Goal: Task Accomplishment & Management: Manage account settings

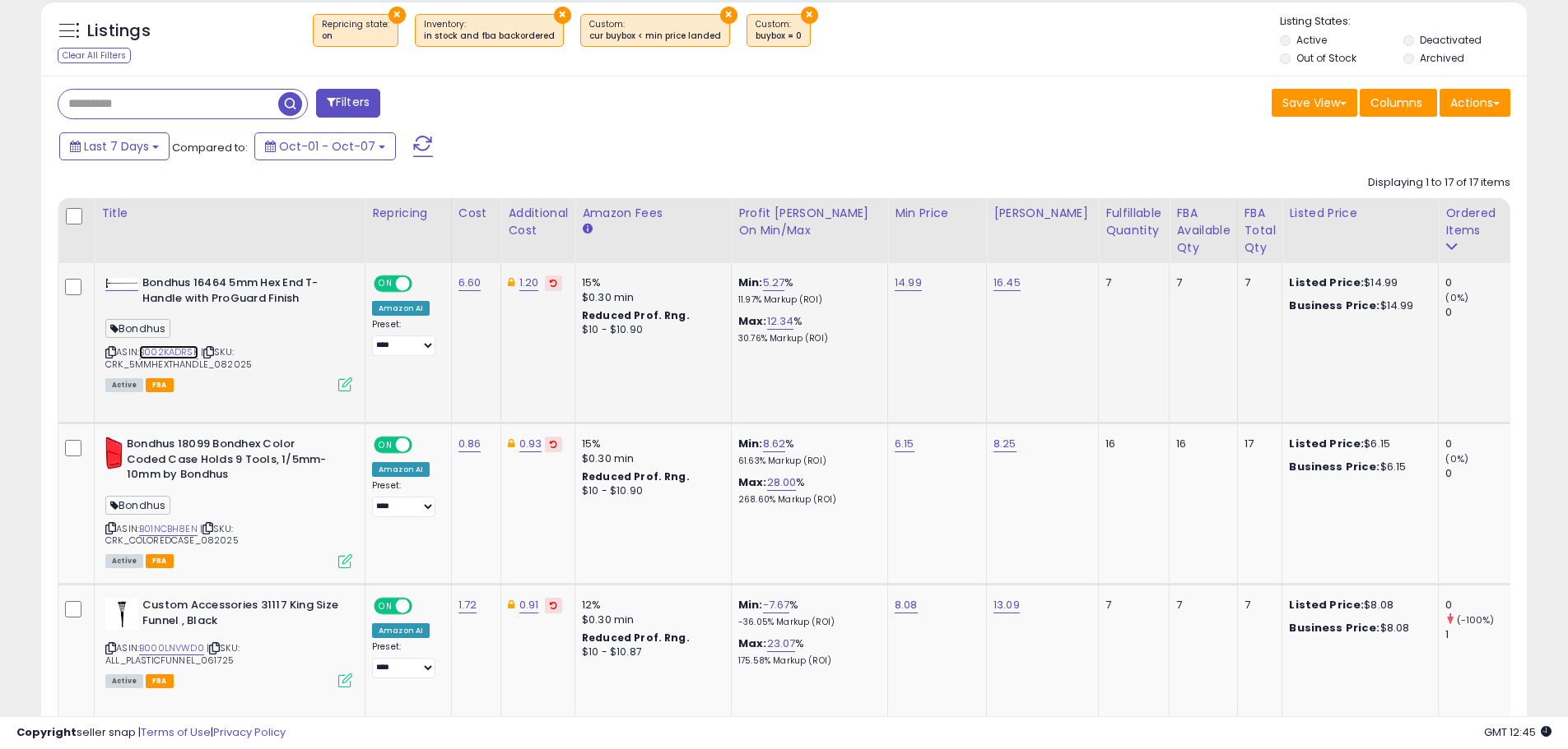
click at [174, 351] on link "B002KADRSK" at bounding box center [169, 352] width 59 height 14
click at [342, 383] on icon at bounding box center [345, 384] width 14 height 14
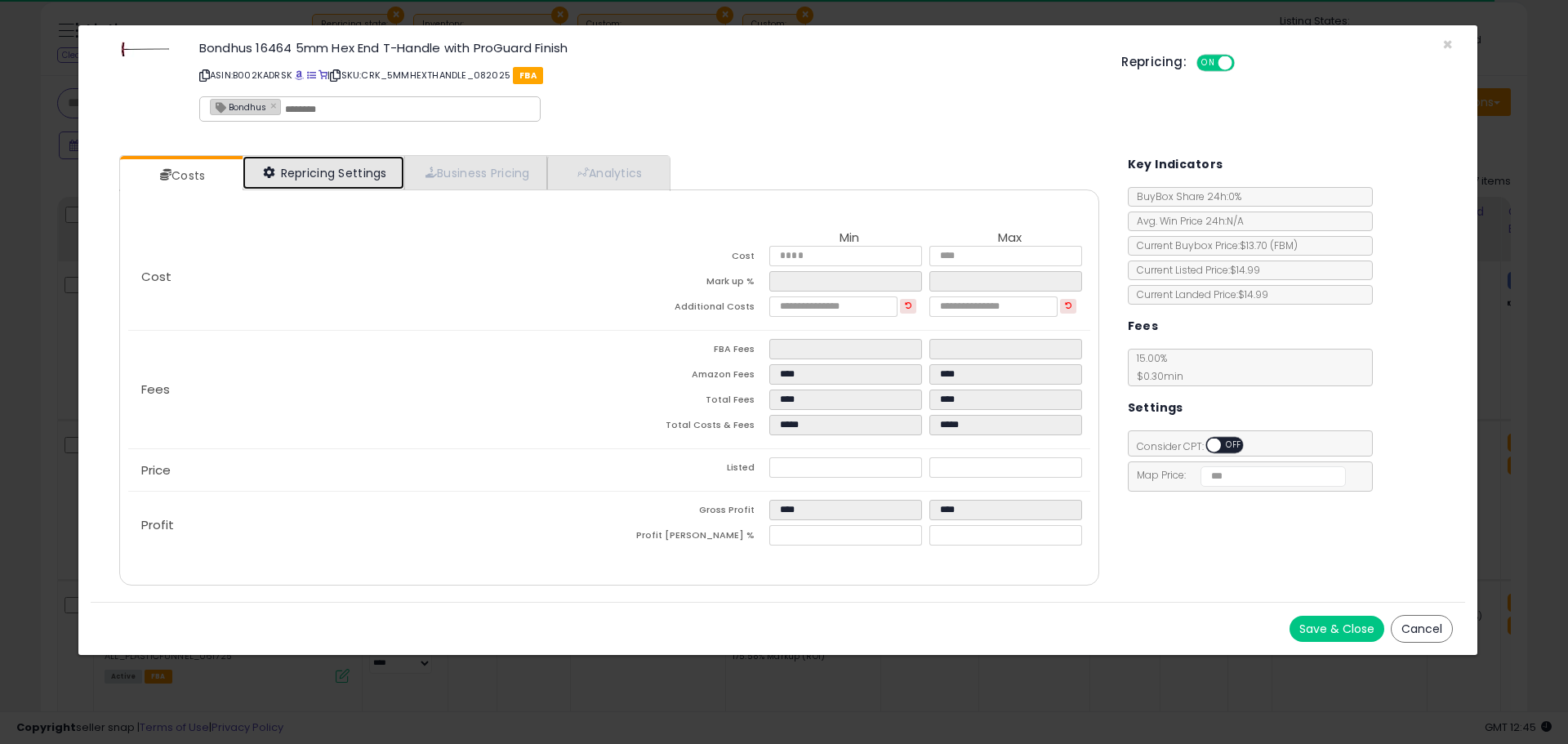
click at [338, 174] on link "Repricing Settings" at bounding box center [323, 173] width 162 height 34
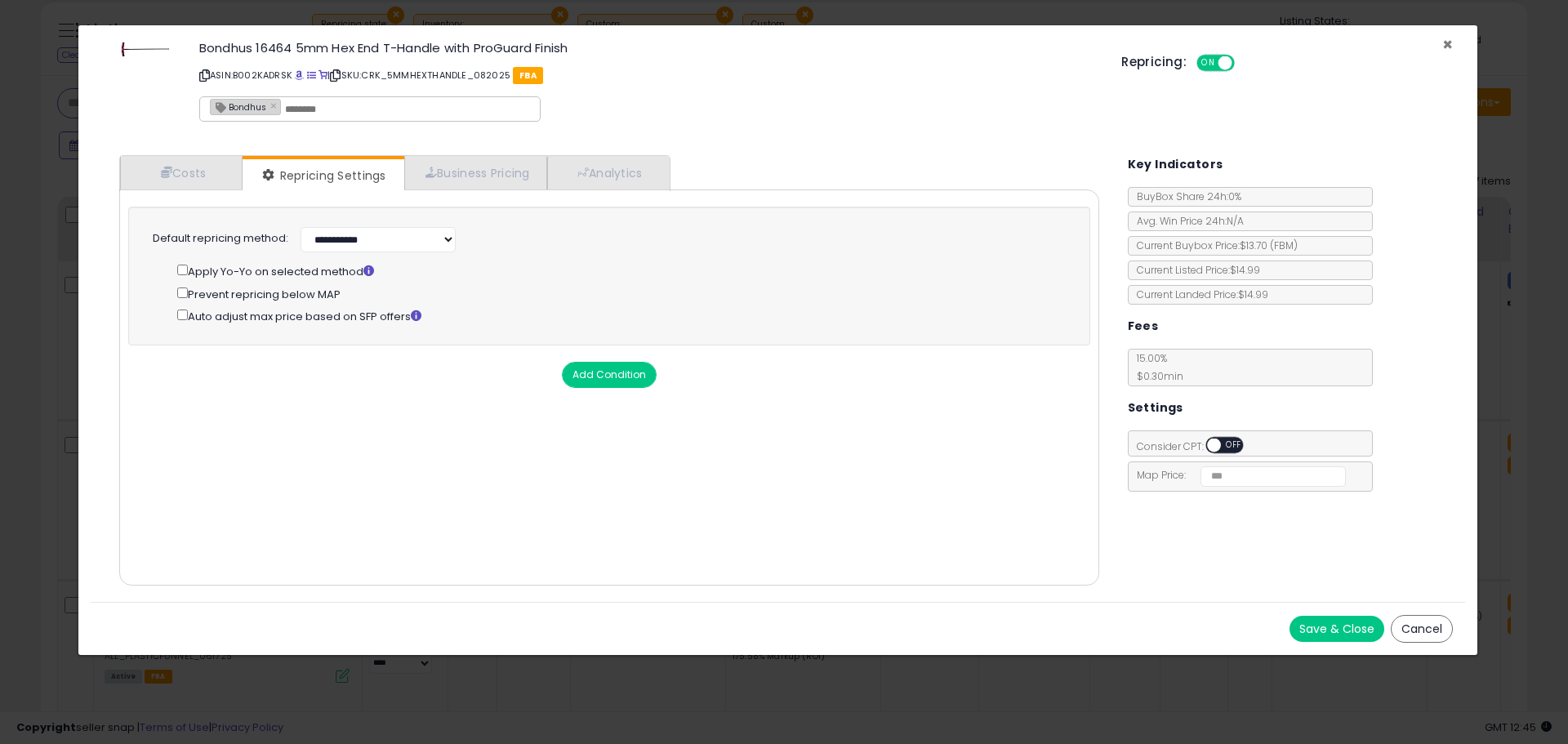
click at [1451, 48] on span "×" at bounding box center [1448, 45] width 11 height 24
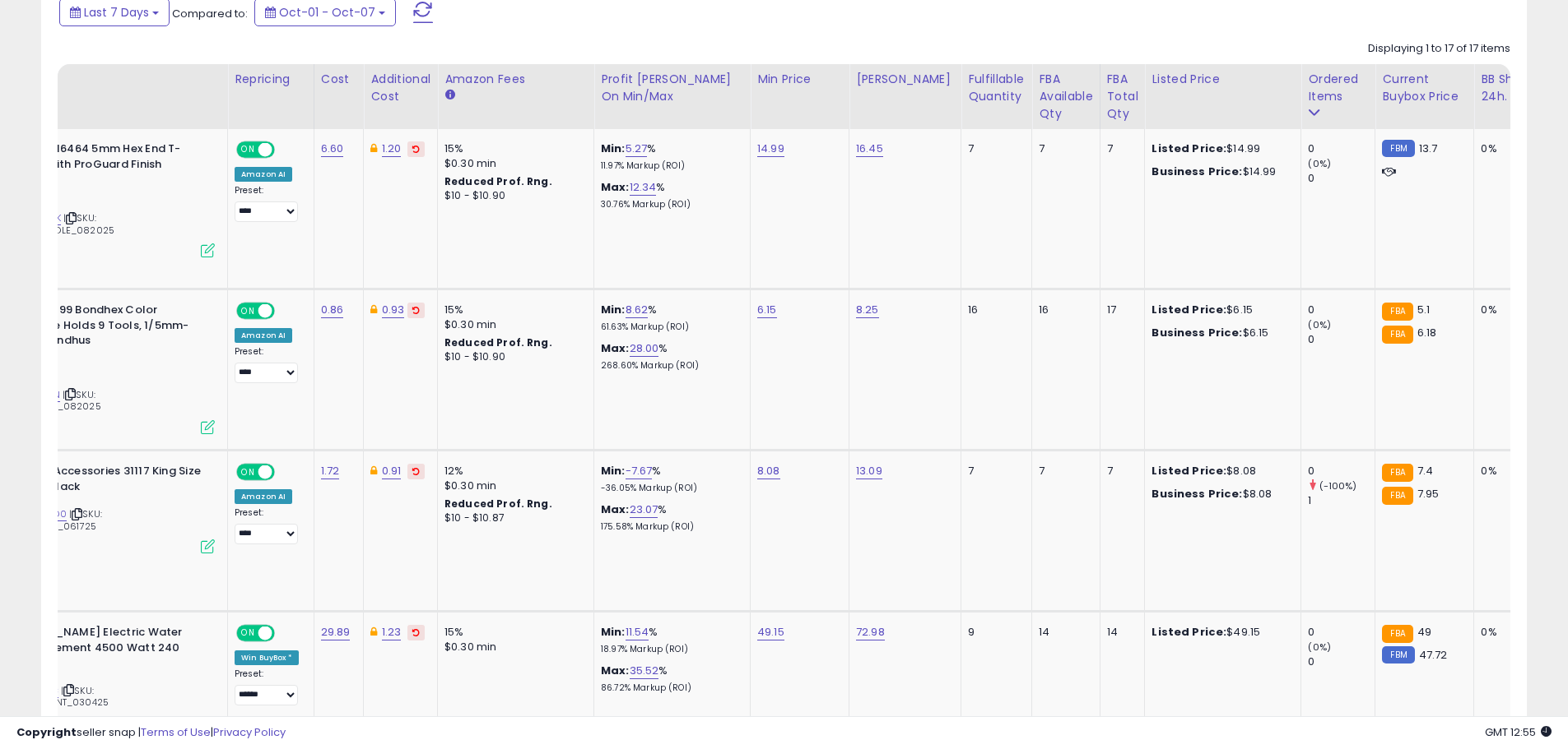
scroll to position [0, 201]
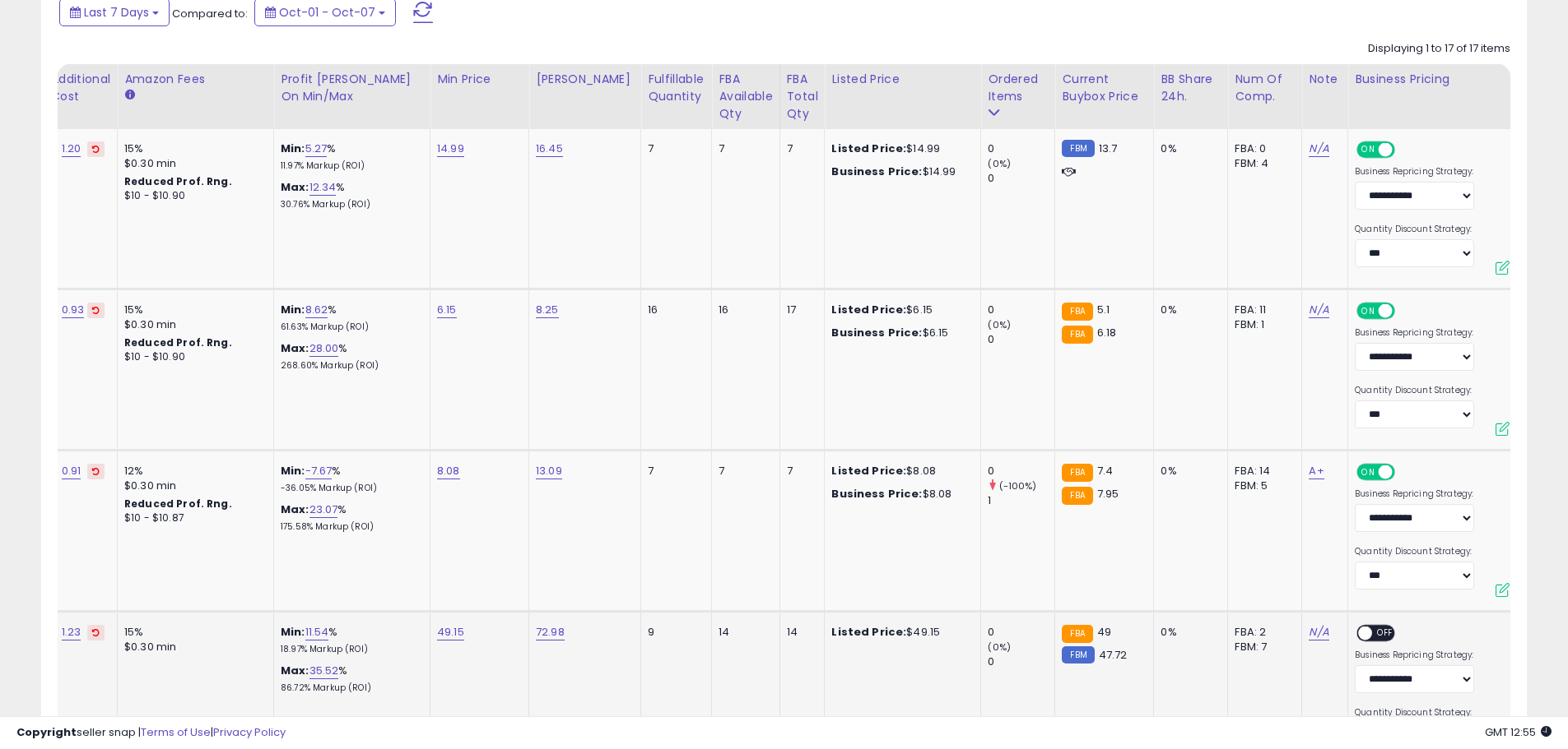
click at [1374, 631] on span "OFF" at bounding box center [1385, 633] width 27 height 14
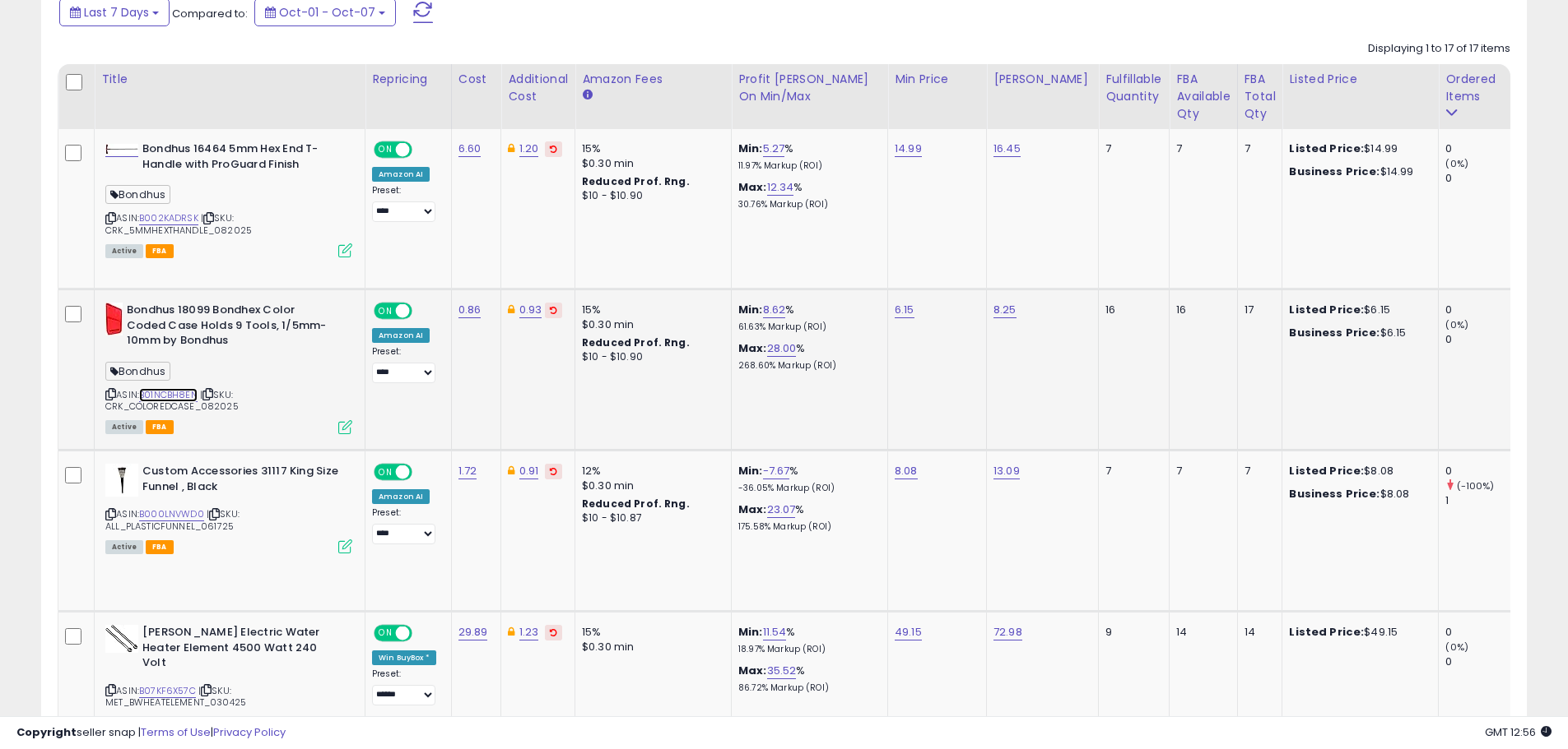
click at [169, 389] on link "B01NCBH8EN" at bounding box center [168, 394] width 58 height 14
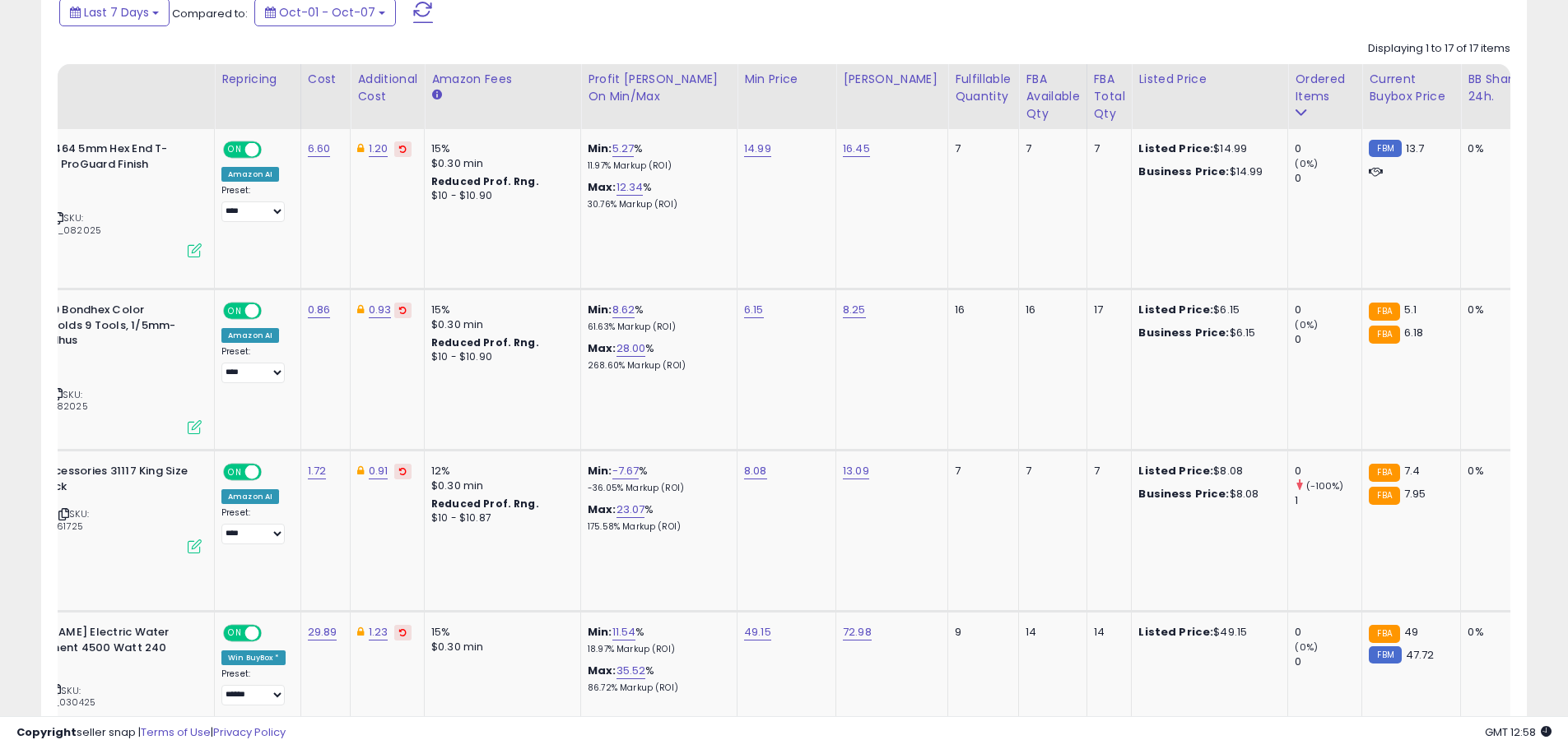
scroll to position [0, 0]
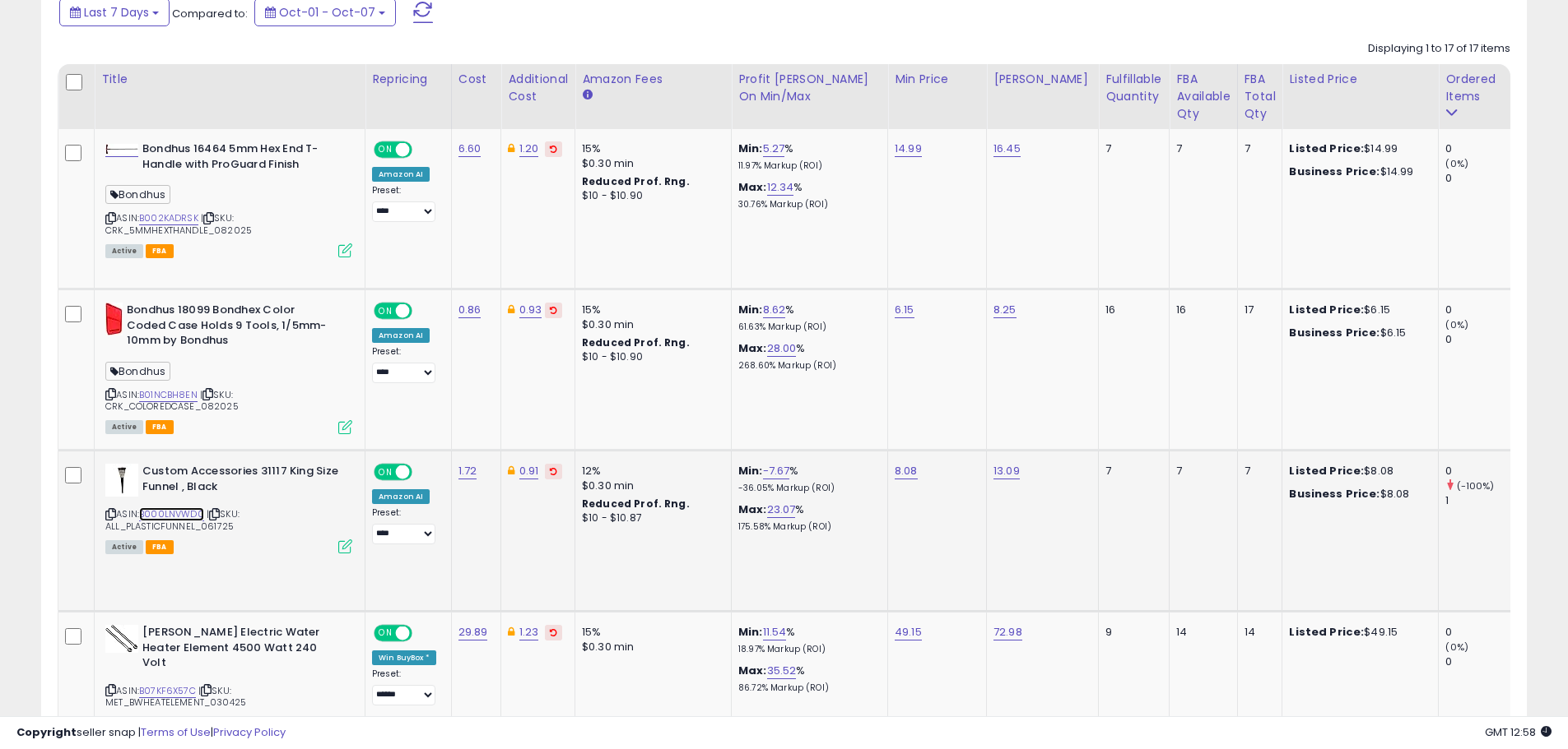
click at [171, 512] on link "B000LNVWD0" at bounding box center [171, 514] width 65 height 14
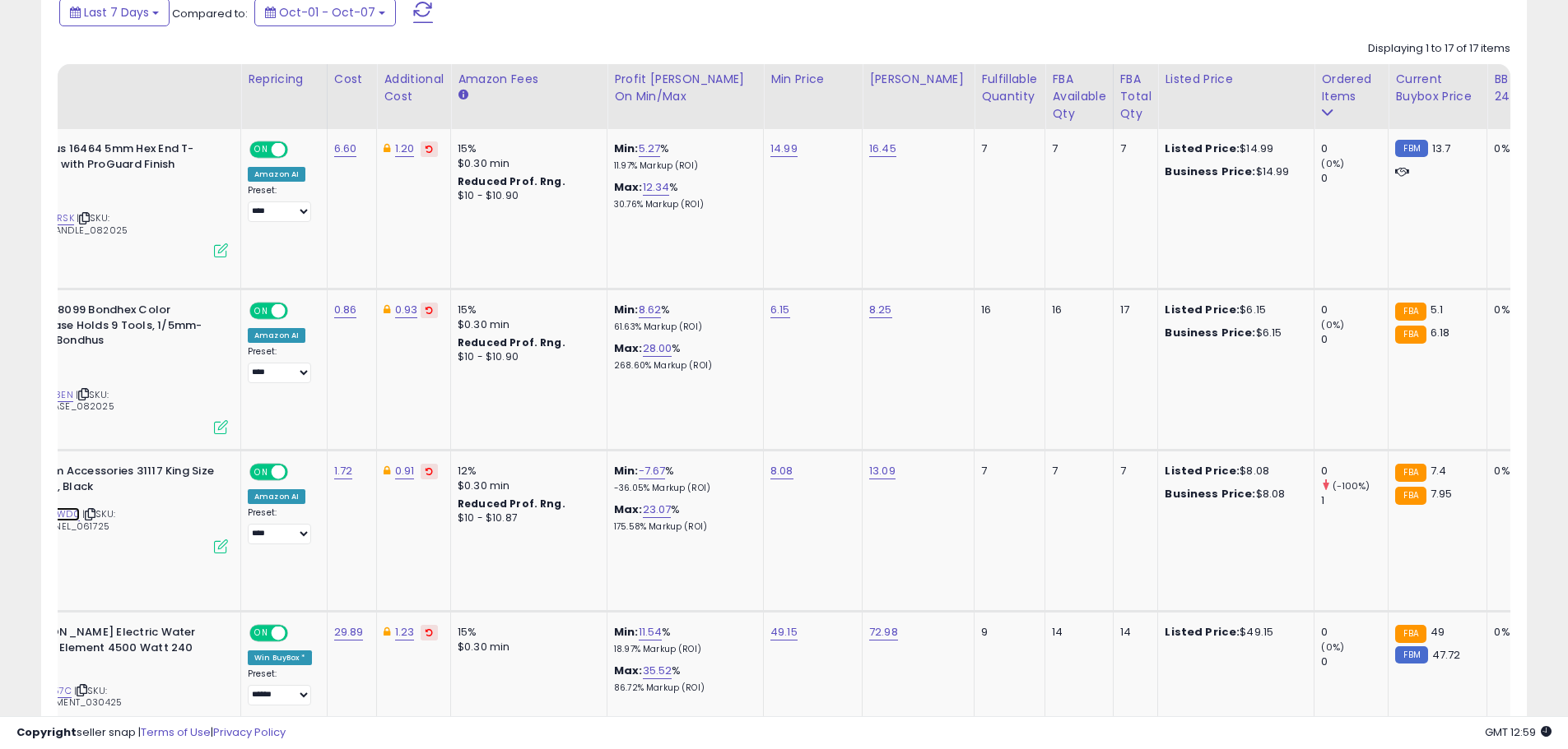
scroll to position [0, 118]
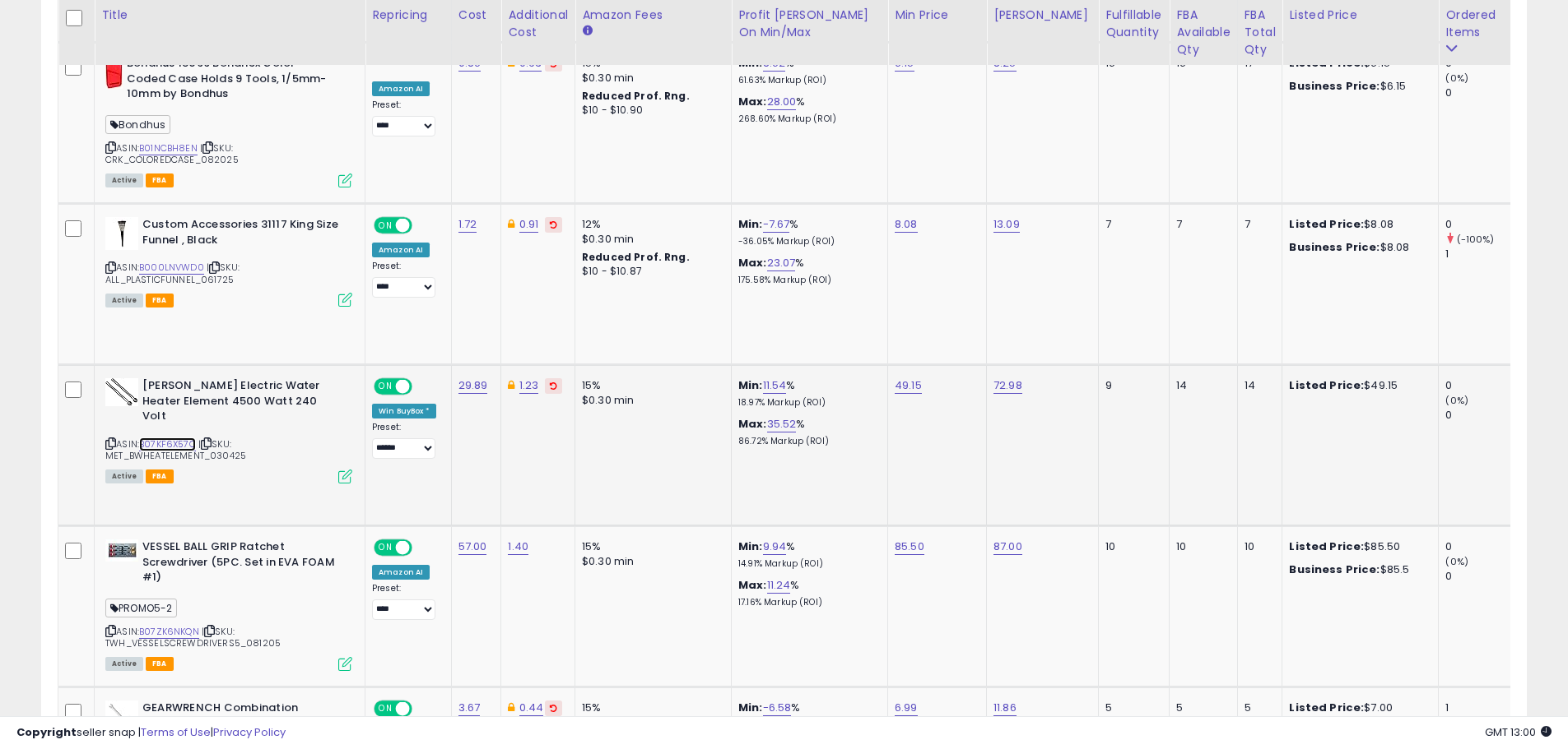
click at [177, 438] on link "B07KF6X57C" at bounding box center [168, 444] width 57 height 14
click at [348, 470] on icon at bounding box center [345, 476] width 14 height 14
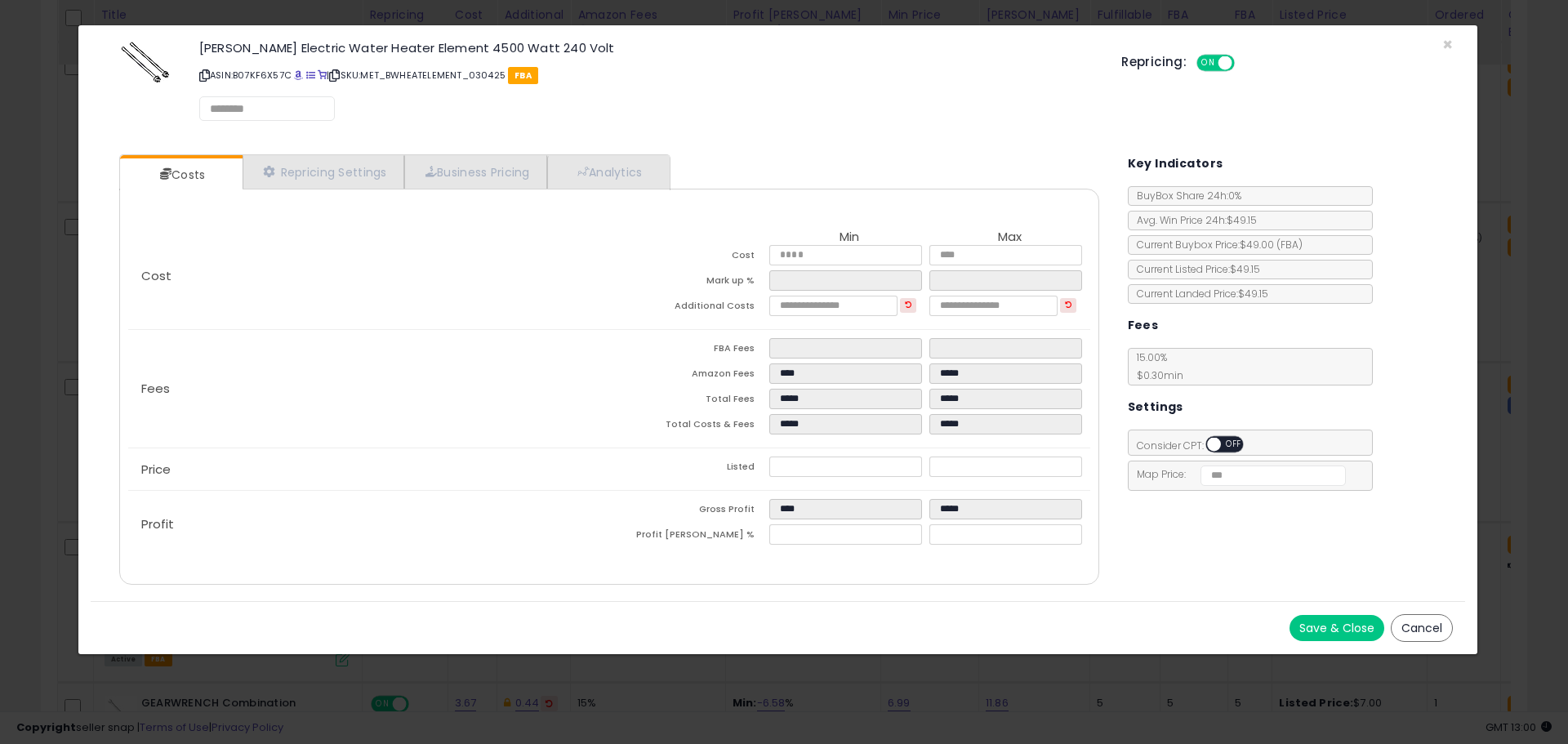
select select "******"
select select "**********"
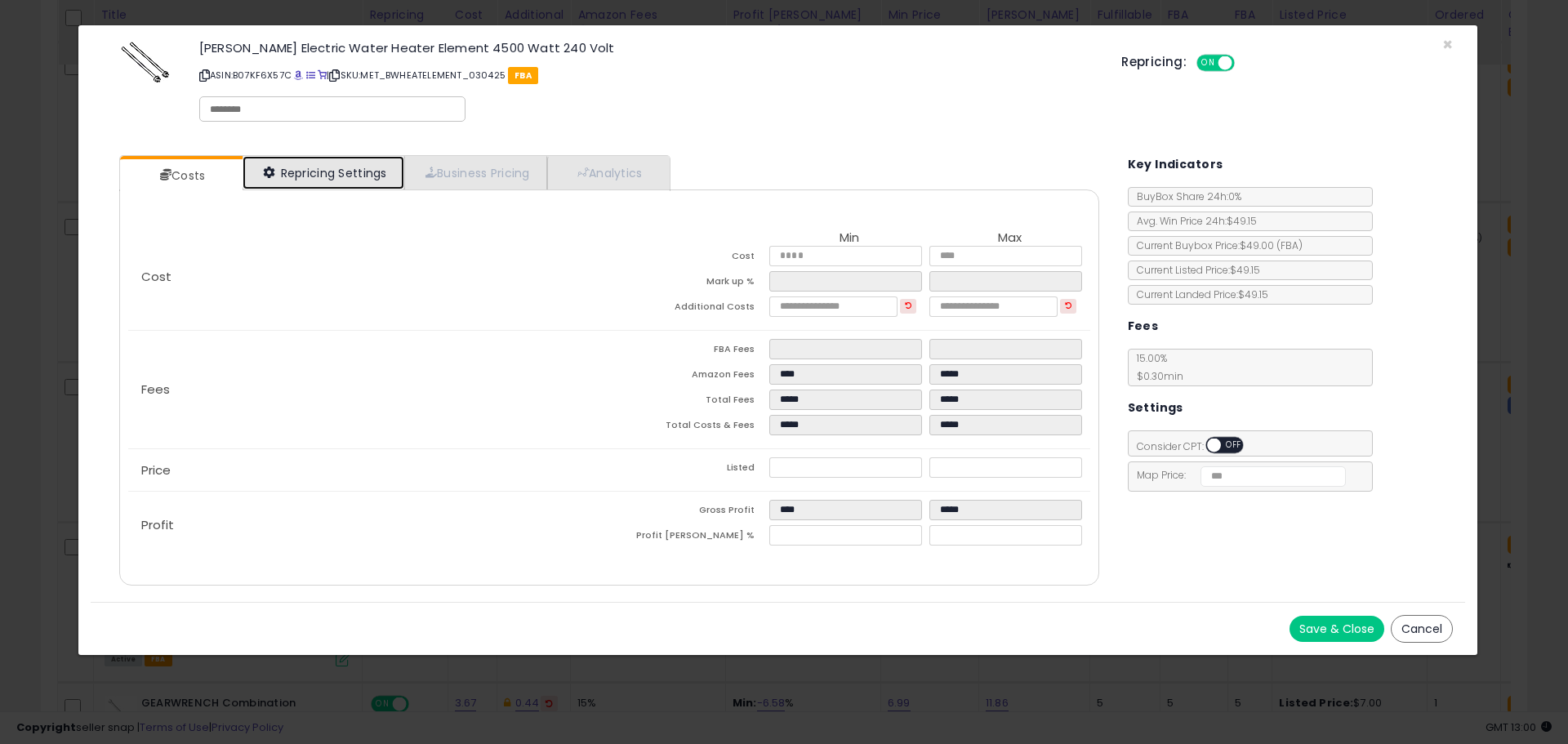
click at [334, 179] on link "Repricing Settings" at bounding box center [323, 173] width 162 height 34
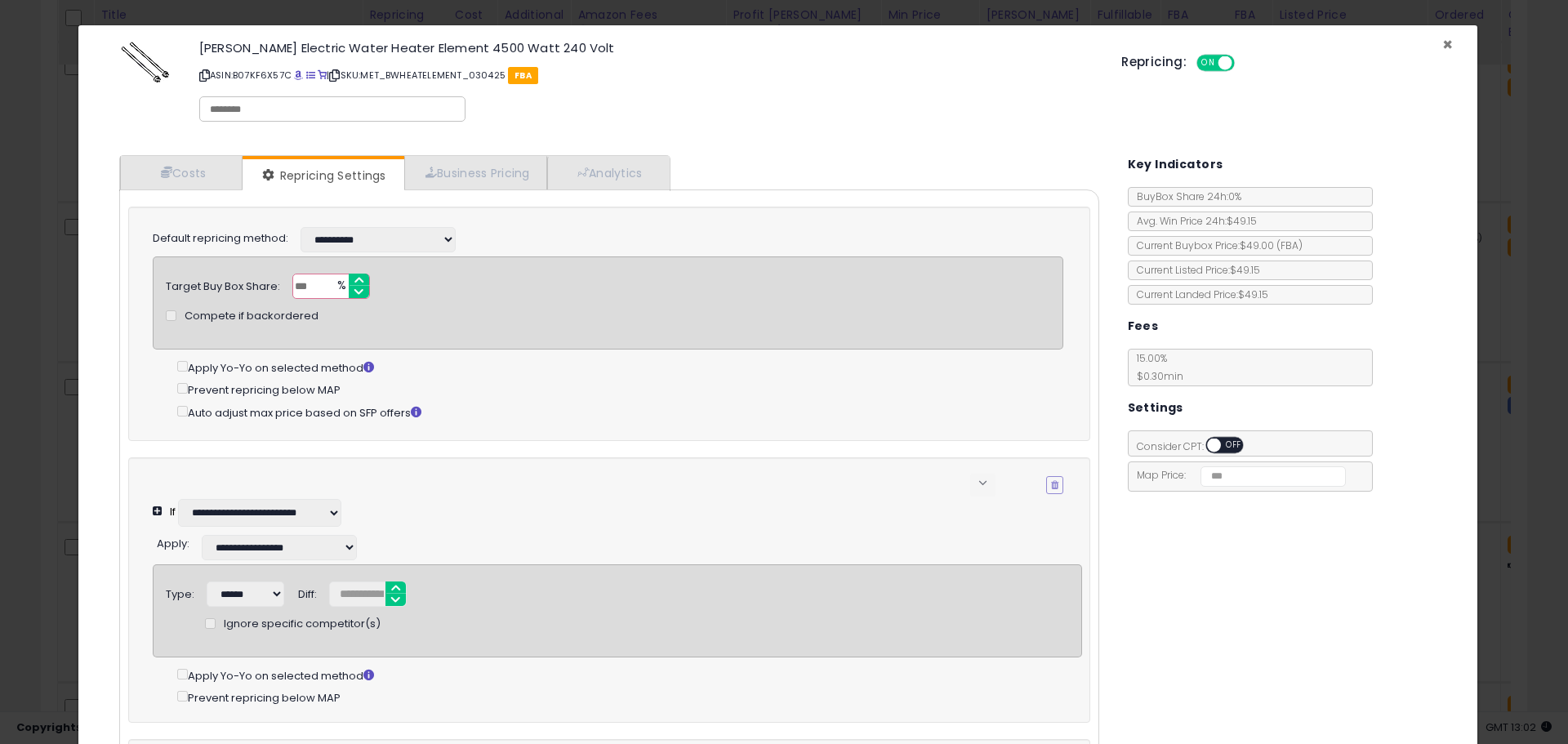
click at [1443, 41] on span "×" at bounding box center [1448, 45] width 11 height 24
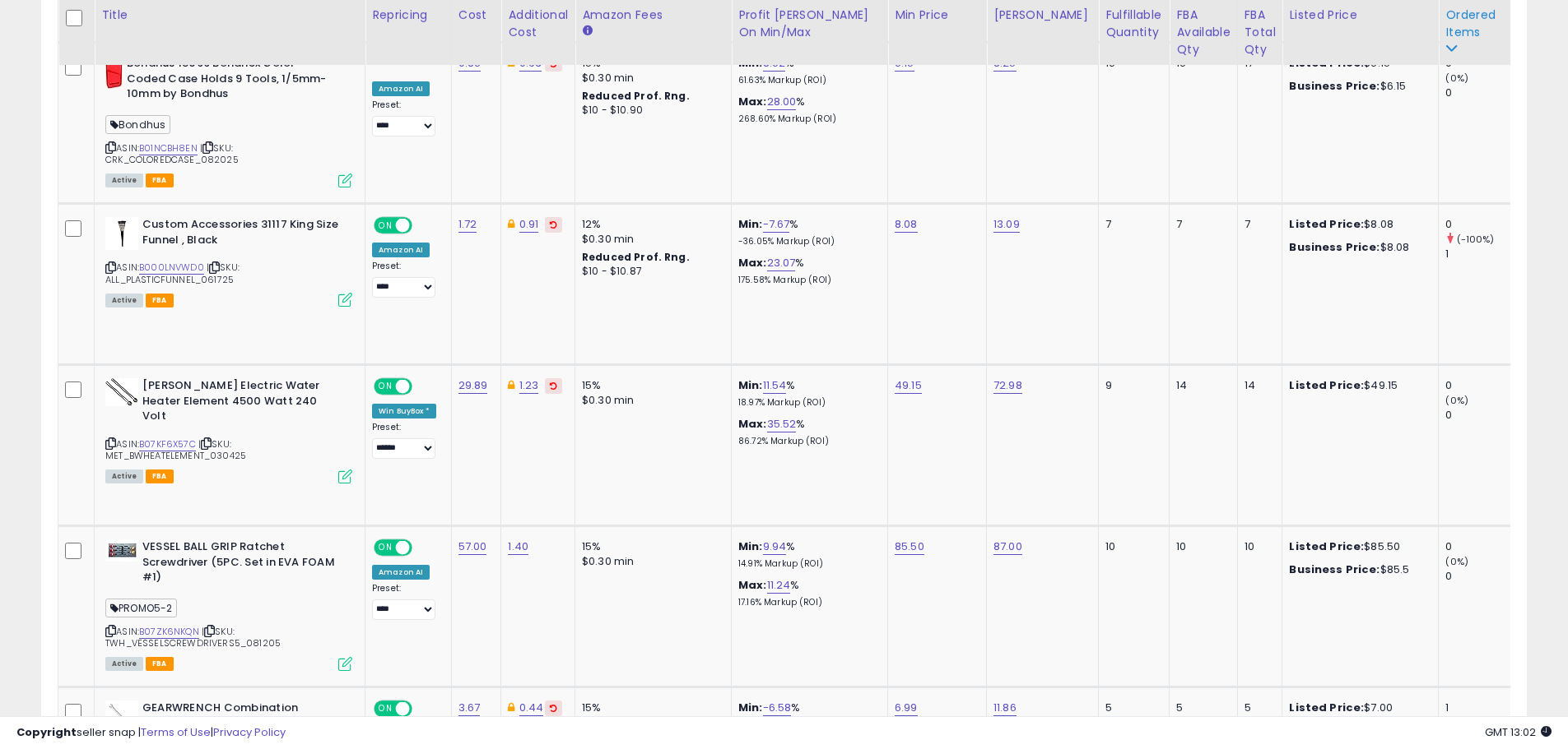
scroll to position [822188, 822138]
click at [776, 382] on link "11.54" at bounding box center [775, 386] width 24 height 17
click at [796, 345] on span at bounding box center [791, 346] width 11 height 11
type input "****"
click at [825, 346] on icon "submit" at bounding box center [820, 343] width 10 height 10
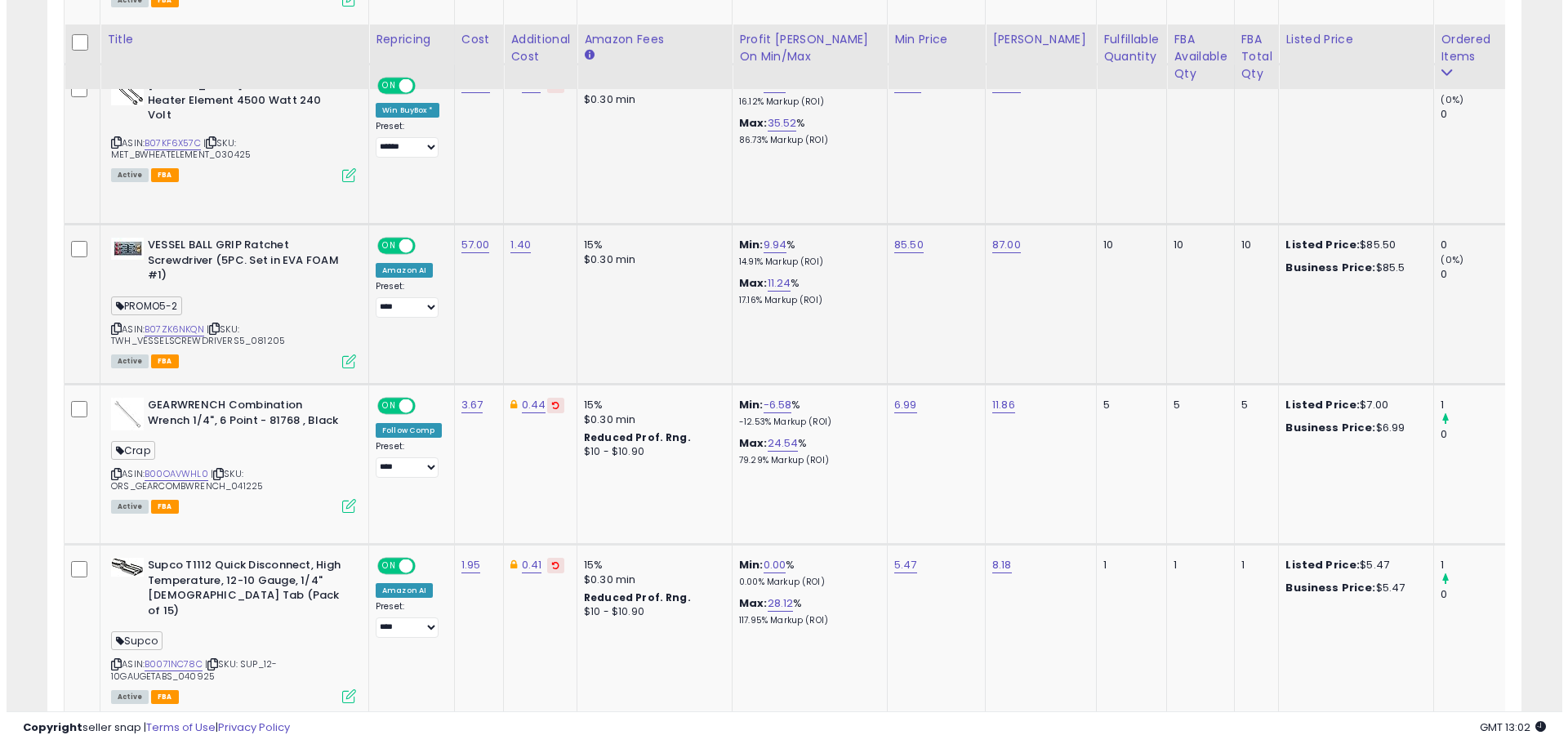
scroll to position [1342, 0]
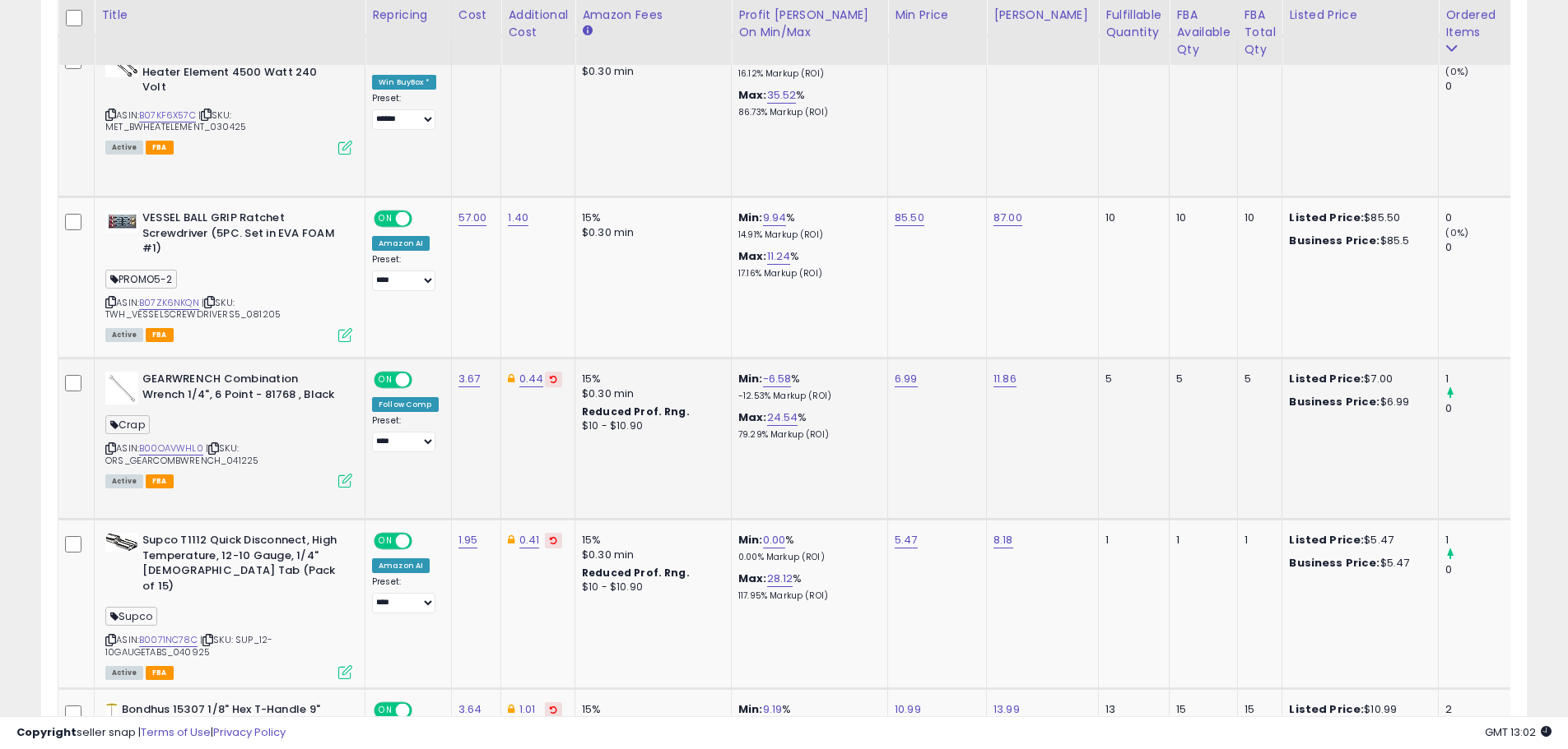
click at [345, 478] on icon at bounding box center [345, 480] width 14 height 14
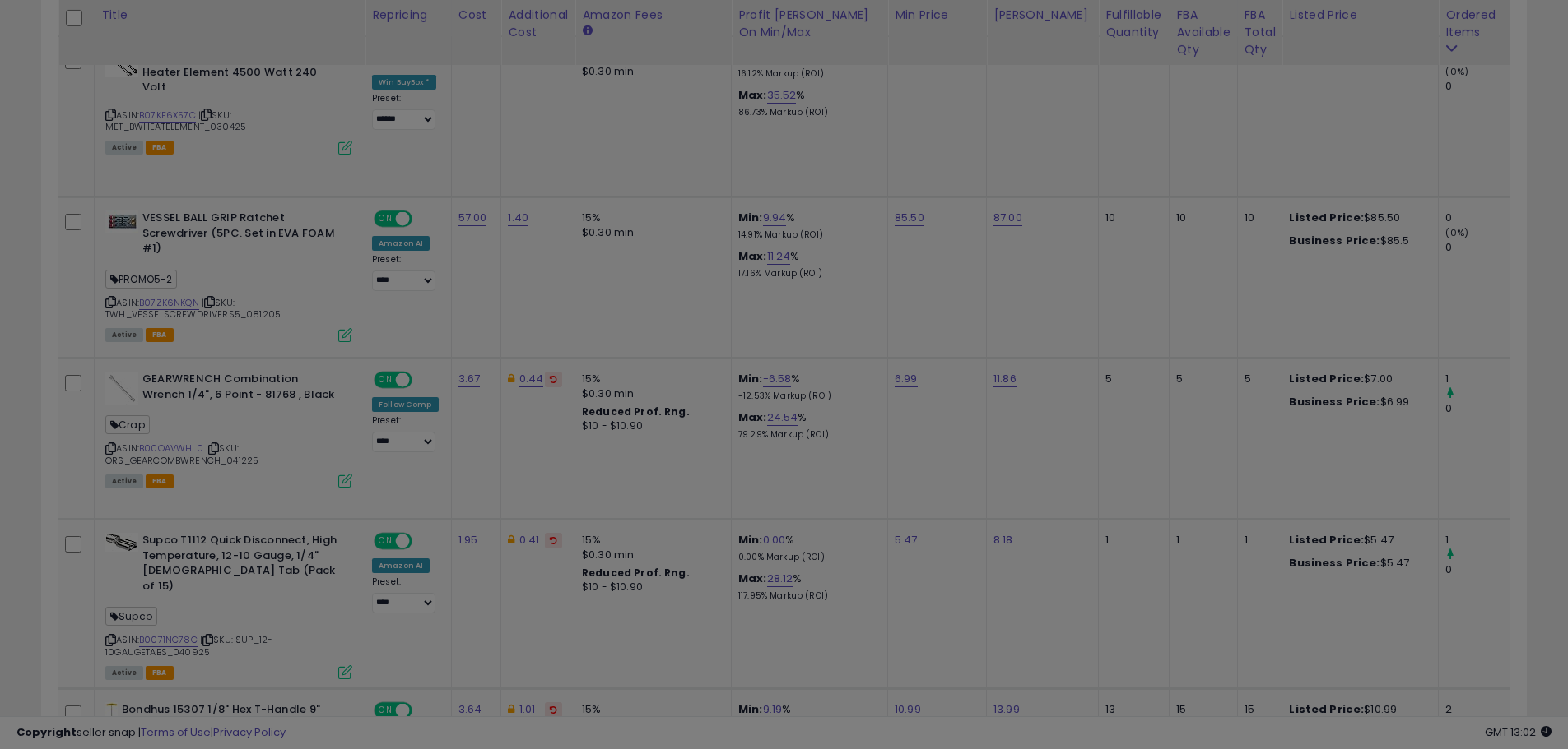
scroll to position [337, 869]
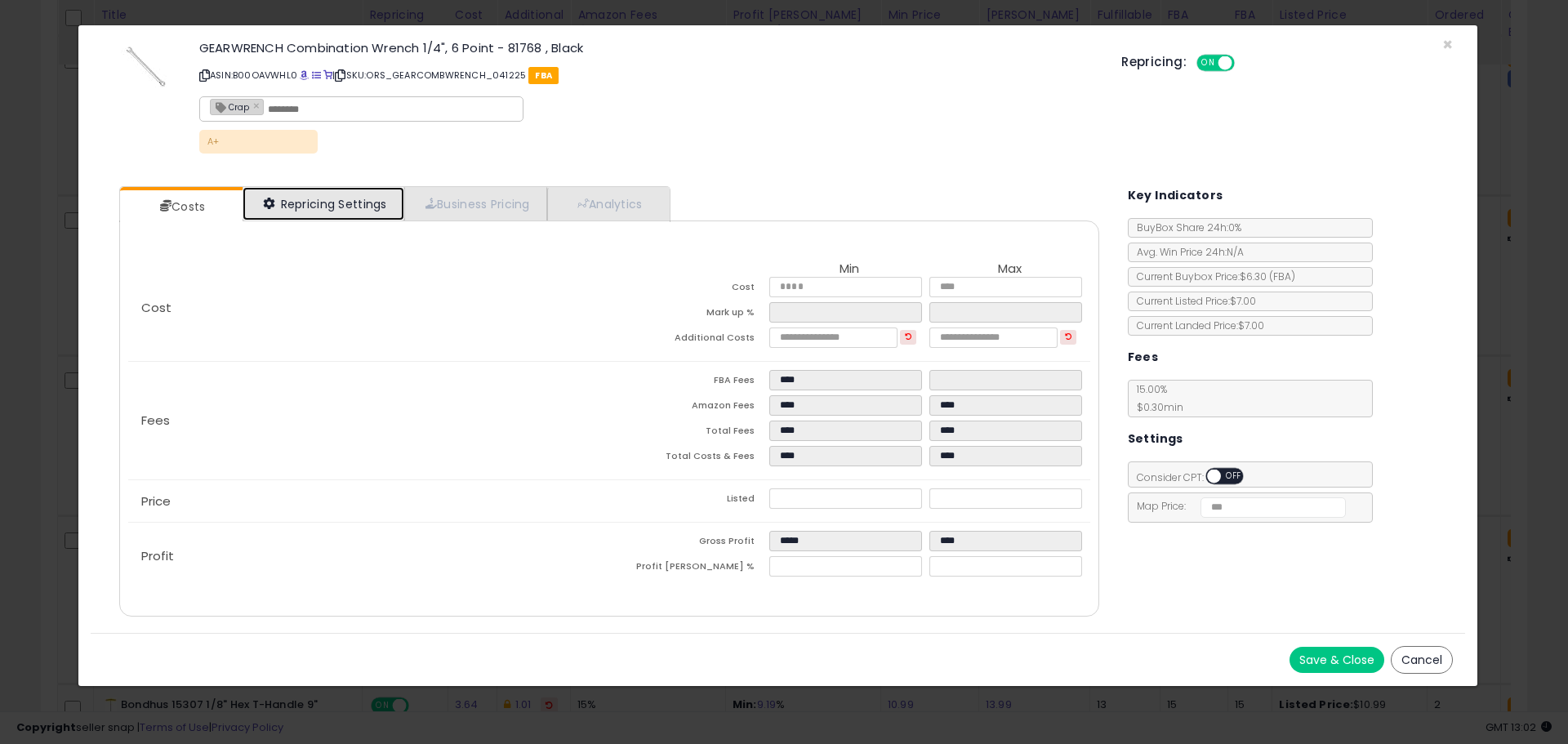
click at [326, 198] on link "Repricing Settings" at bounding box center [323, 203] width 162 height 34
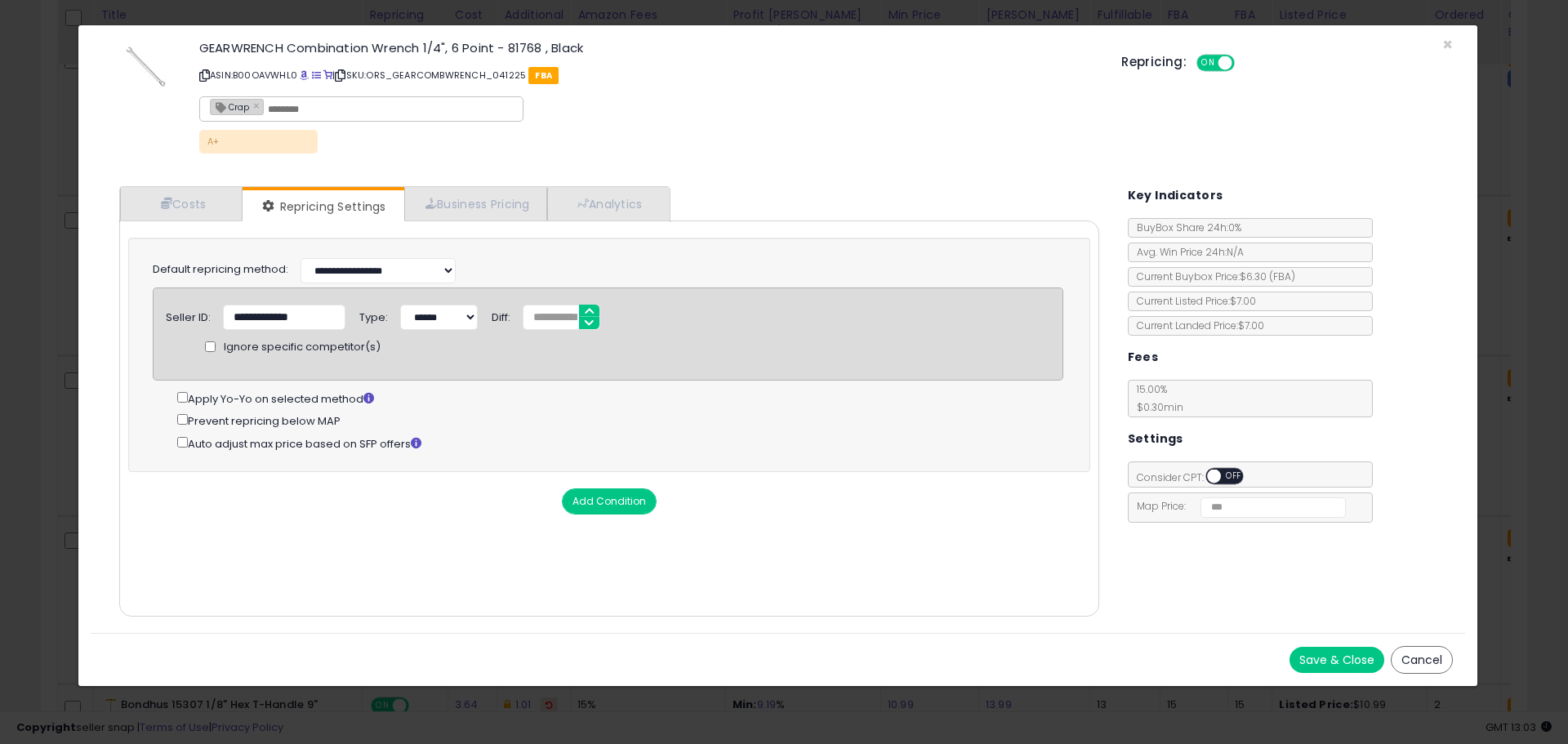
click at [1441, 42] on div "GEARWRENCH Combination Wrench 1/4", 6 Point - 81768 , Black ASIN: B00OAVWHL0 | …" at bounding box center [778, 100] width 1375 height 124
click at [1444, 43] on span "×" at bounding box center [1448, 45] width 11 height 24
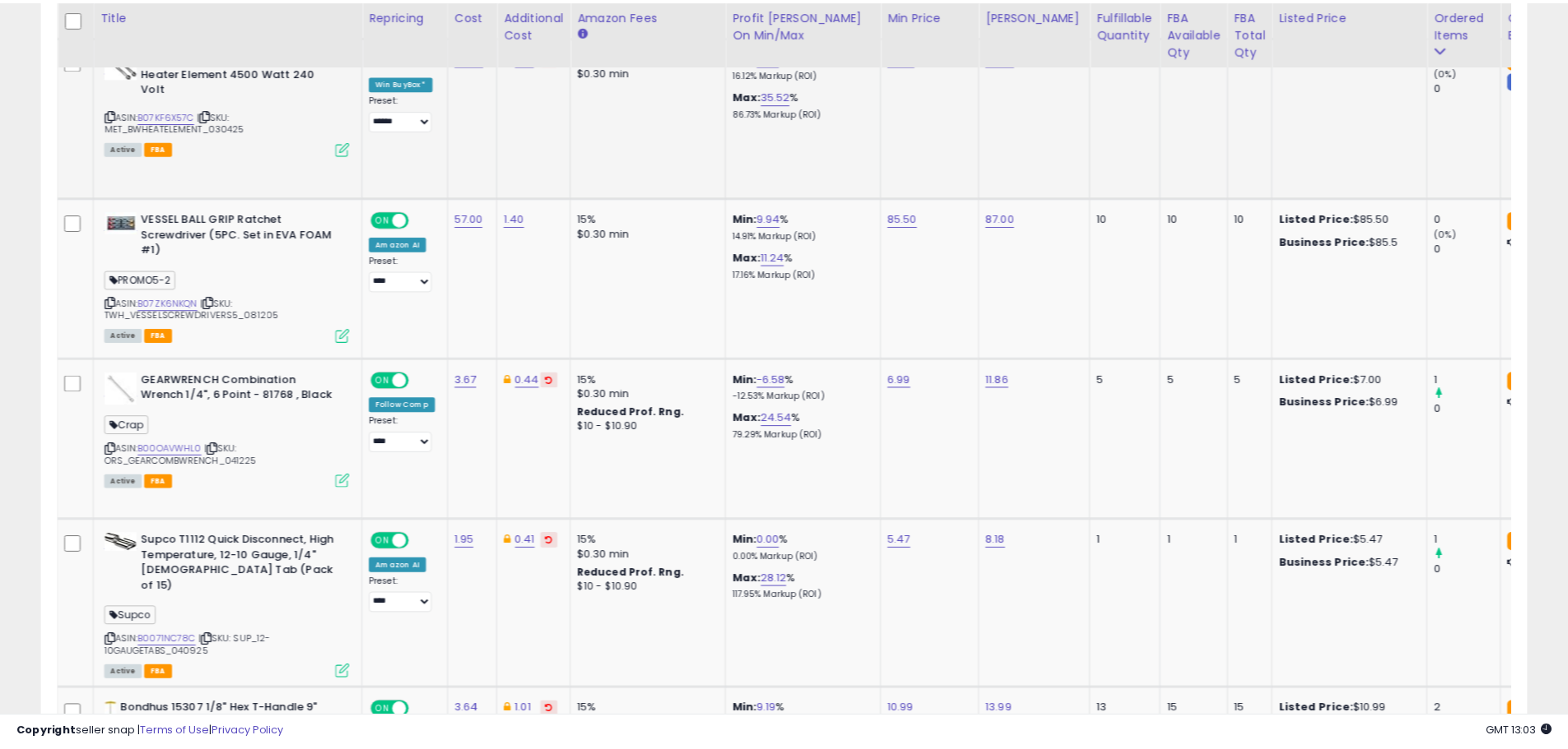
scroll to position [822188, 822138]
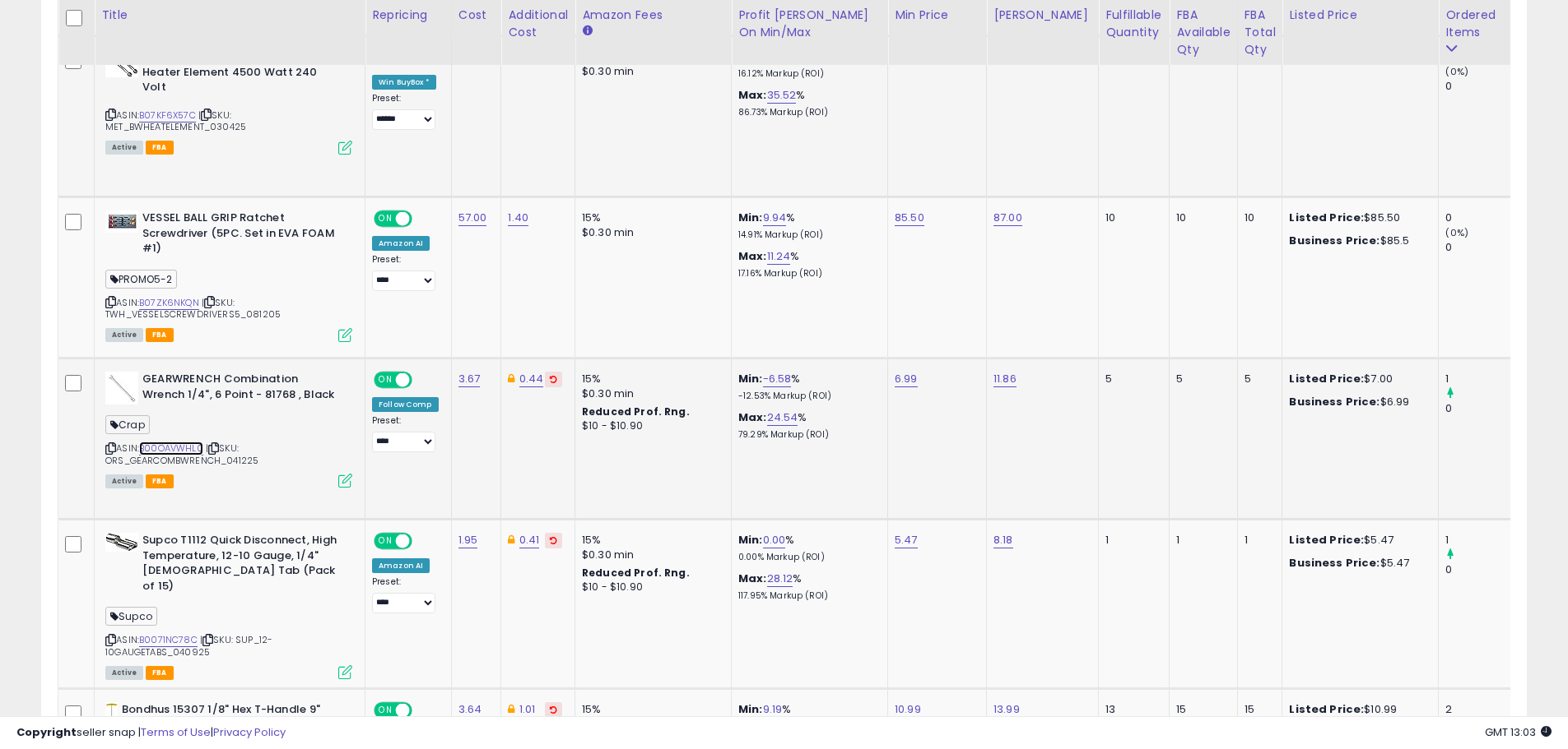
click at [182, 447] on link "B00OAVWHL0" at bounding box center [171, 448] width 65 height 14
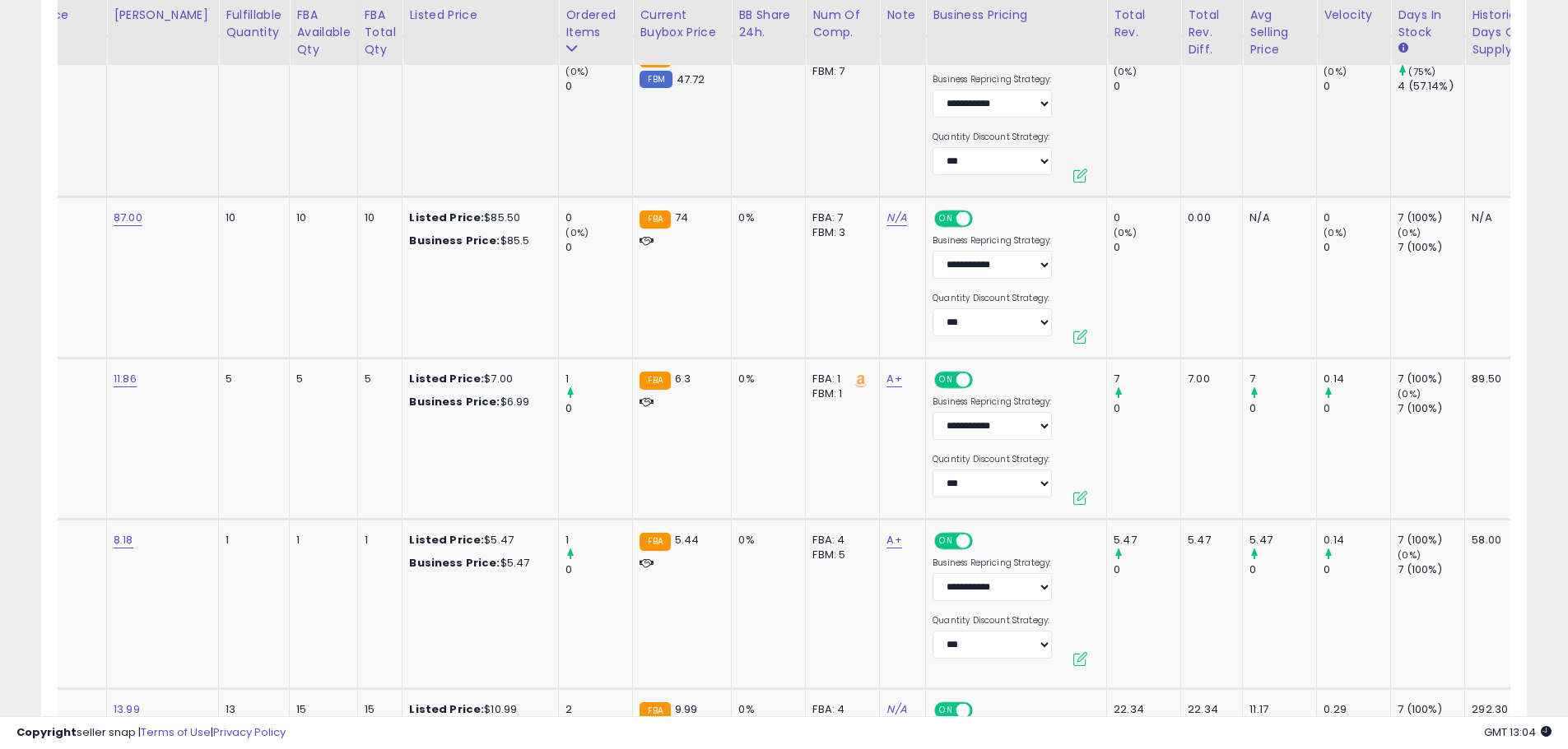
scroll to position [0, 915]
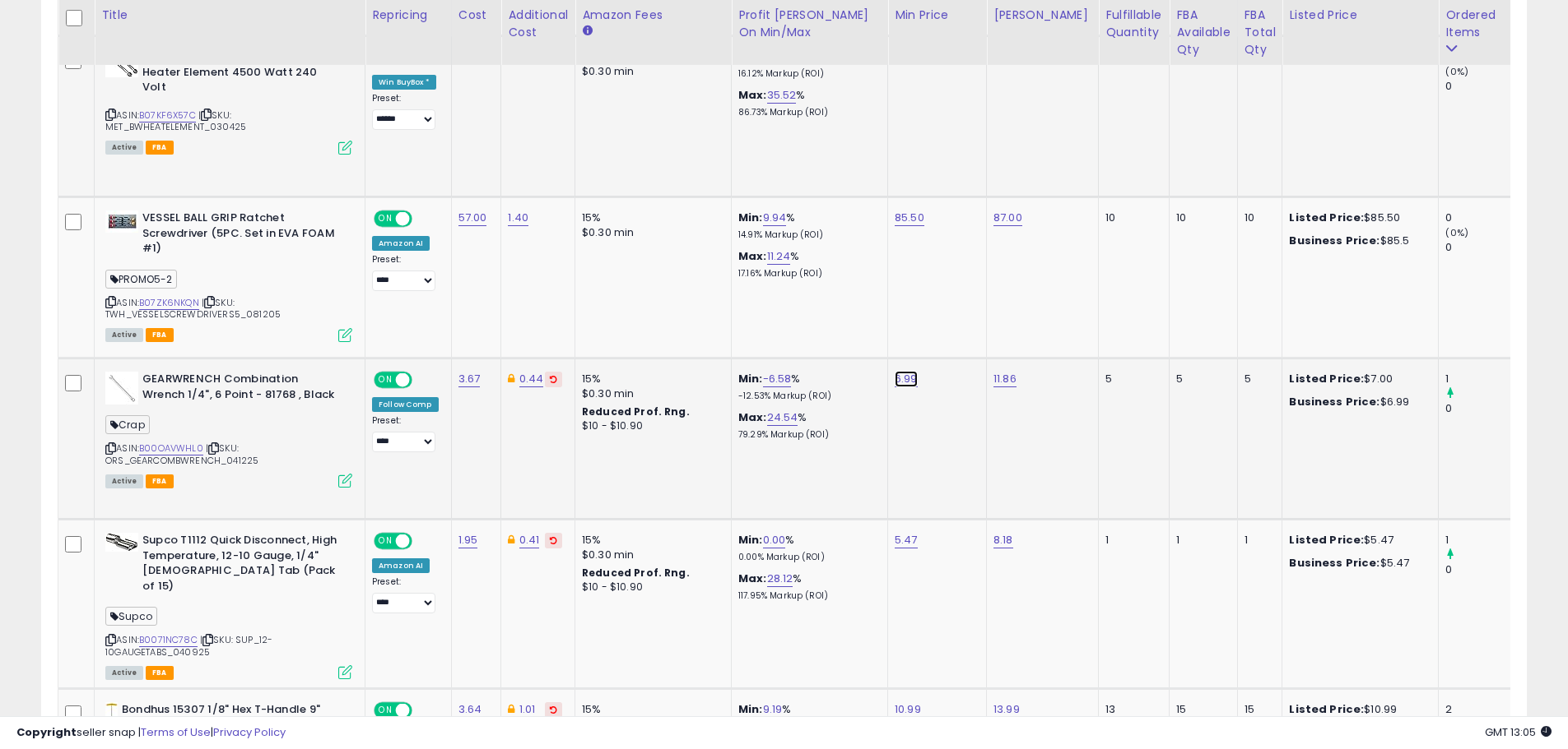
click at [898, 381] on link "6.99" at bounding box center [905, 380] width 23 height 17
type input "****"
click button "submit" at bounding box center [950, 337] width 28 height 25
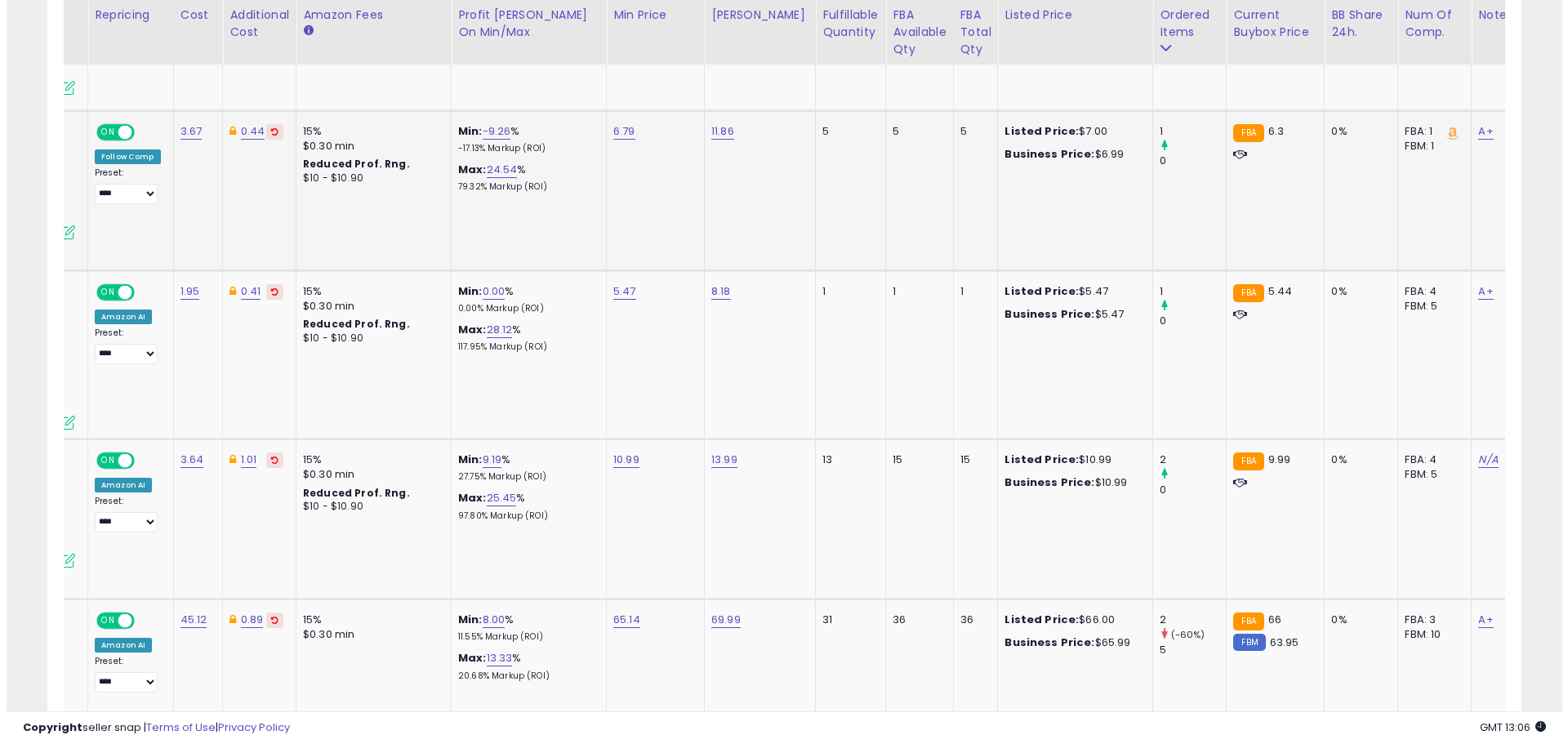
scroll to position [0, 0]
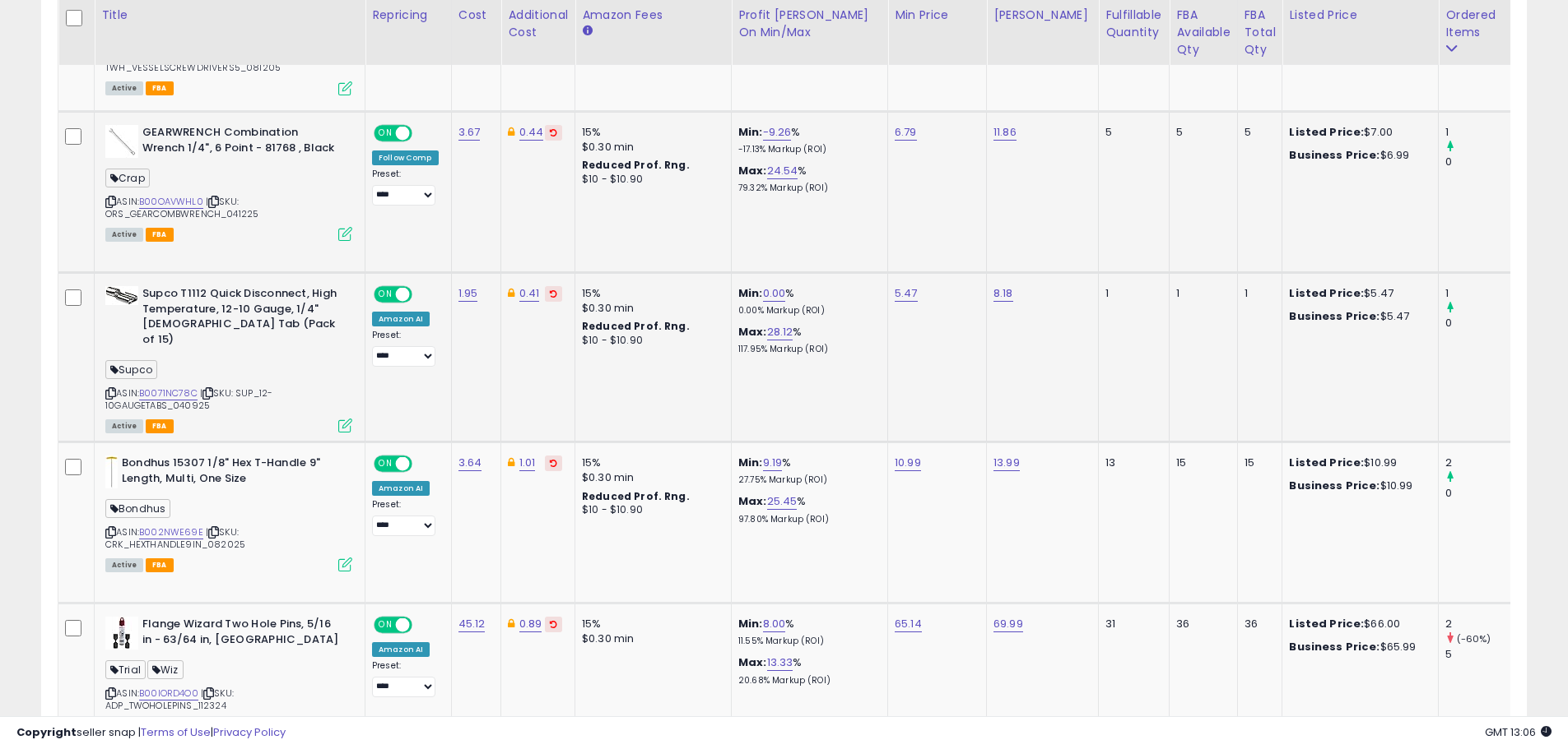
click at [342, 418] on icon at bounding box center [345, 425] width 14 height 14
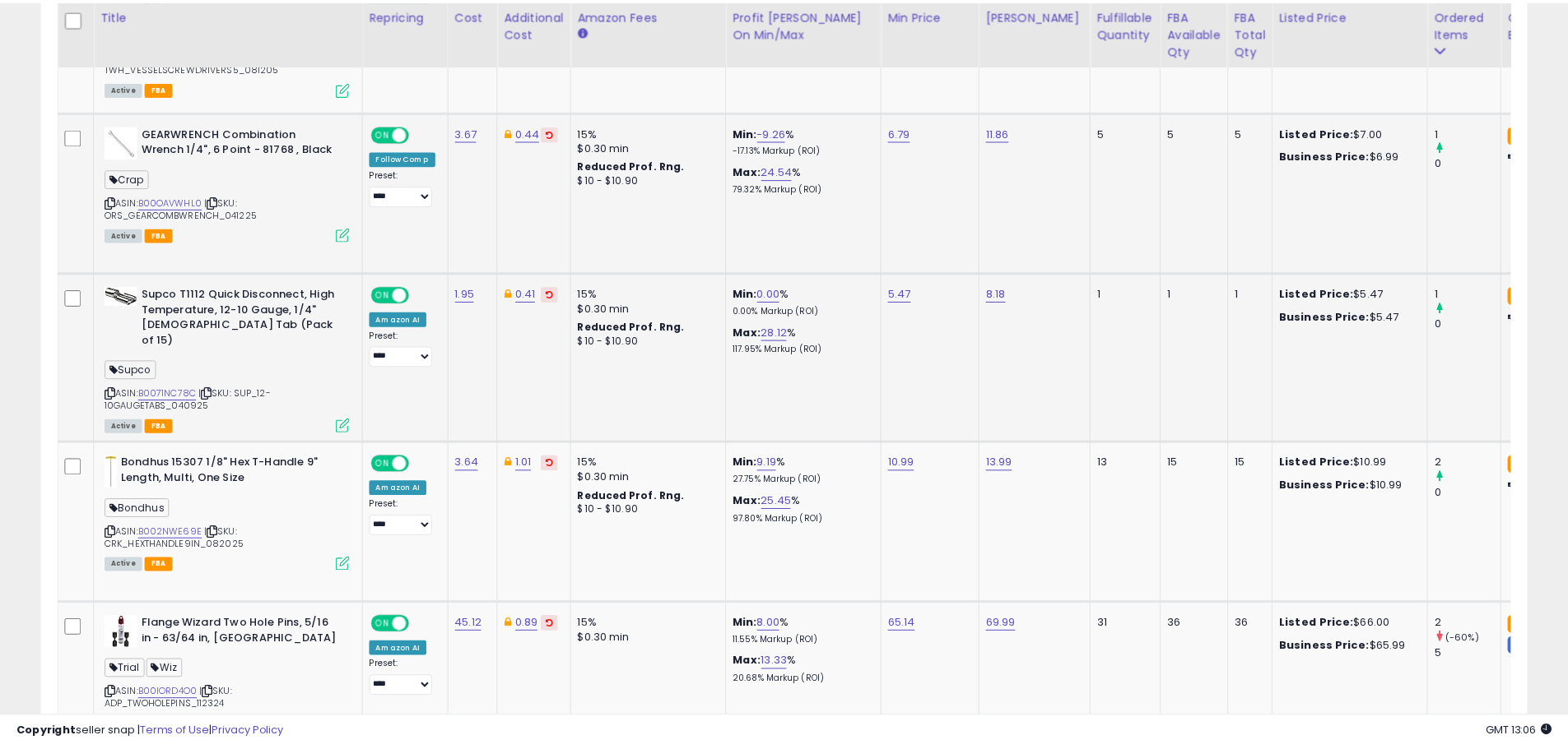
scroll to position [337, 869]
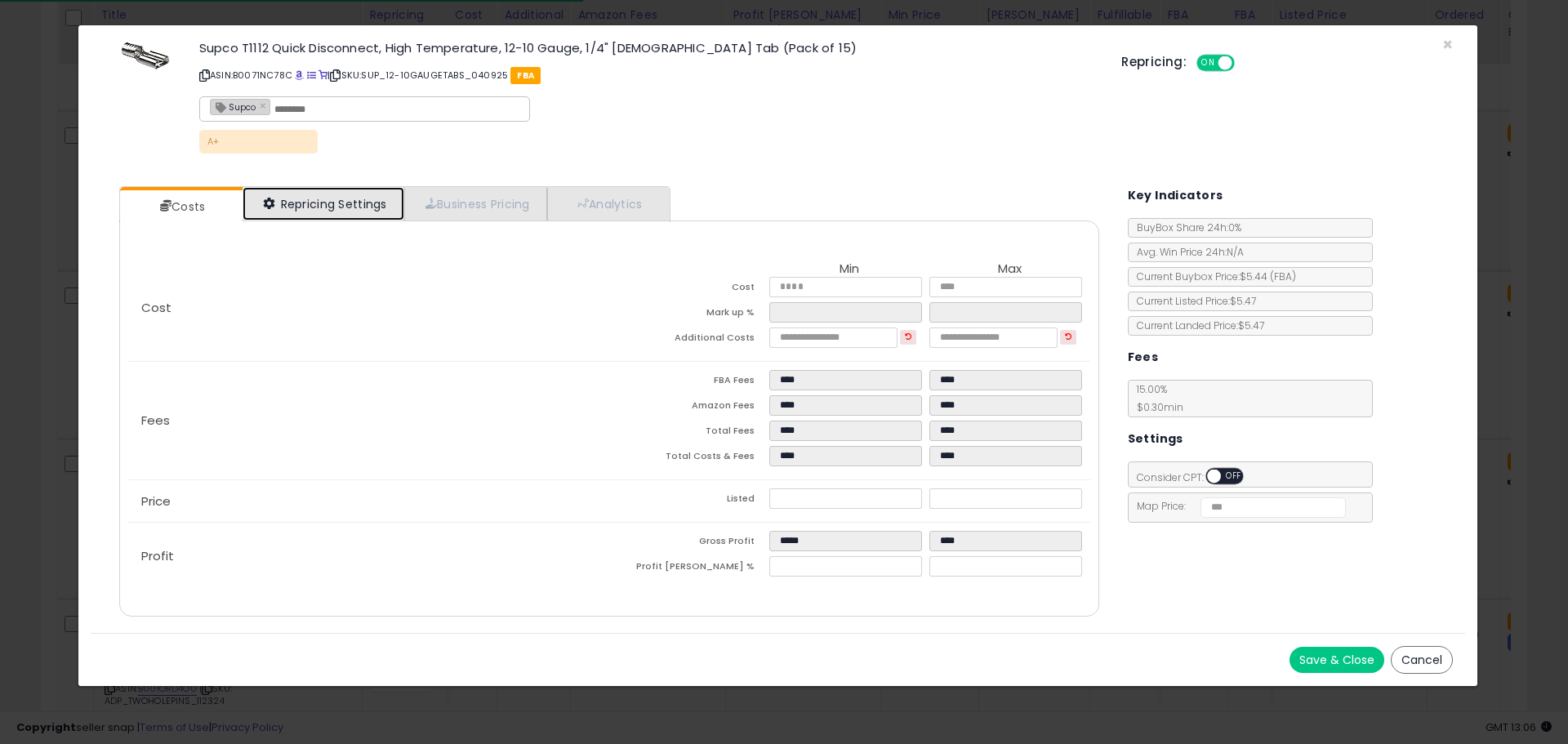
click at [367, 200] on link "Repricing Settings" at bounding box center [323, 203] width 162 height 34
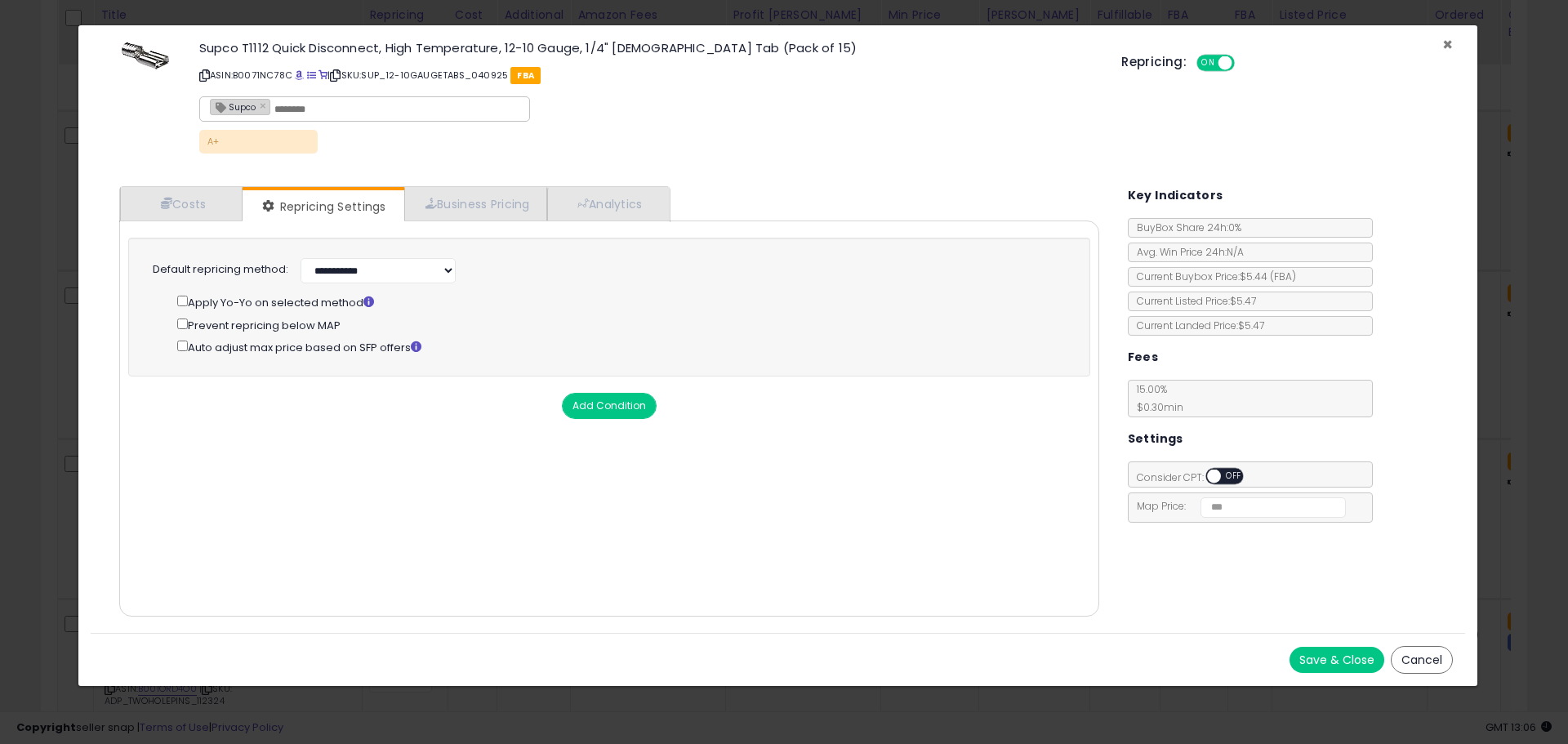
click at [1449, 41] on span "×" at bounding box center [1448, 45] width 11 height 24
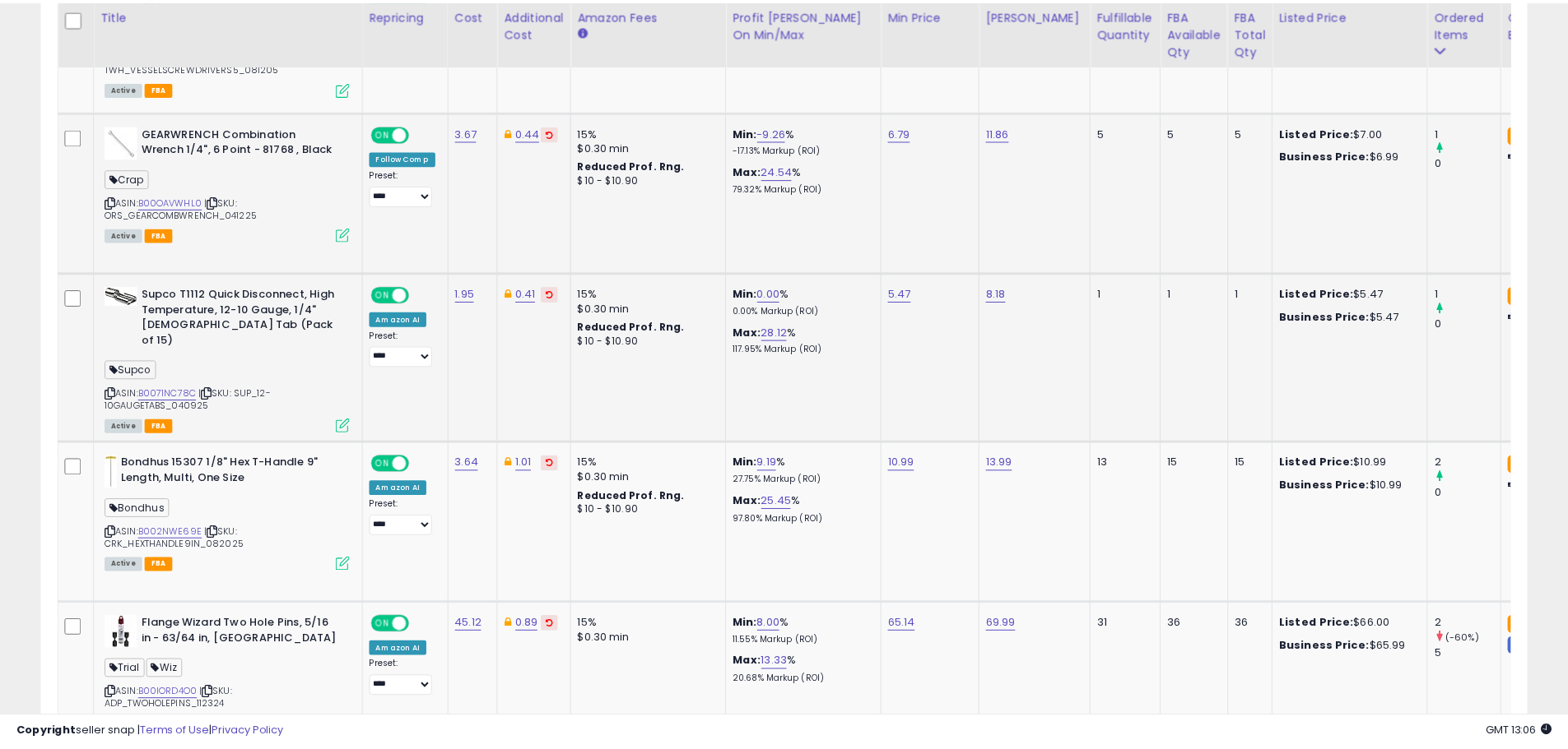
scroll to position [822188, 822138]
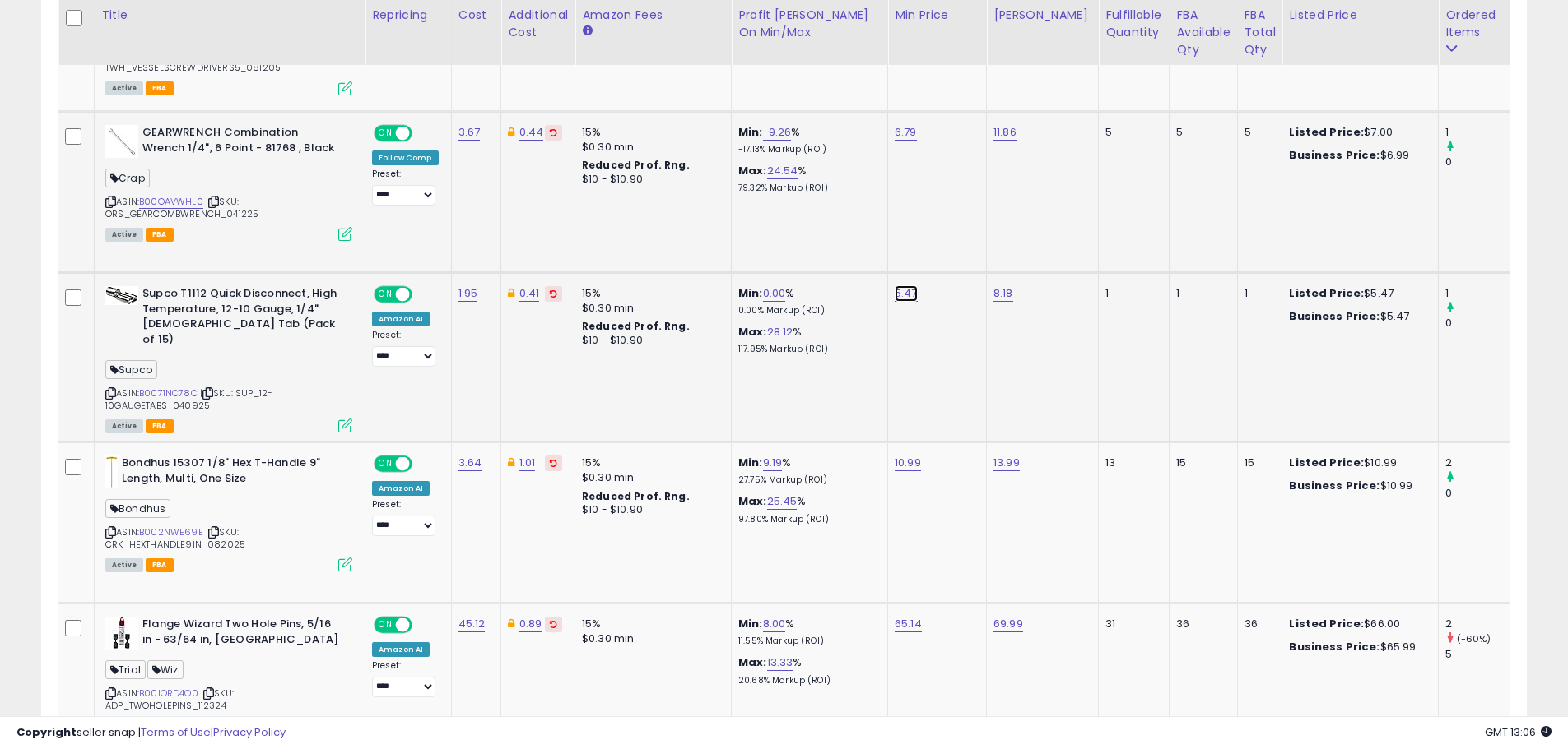
click at [906, 290] on link "5.47" at bounding box center [905, 294] width 23 height 17
click at [925, 253] on span at bounding box center [921, 254] width 11 height 11
type input "****"
click button "submit" at bounding box center [950, 252] width 28 height 25
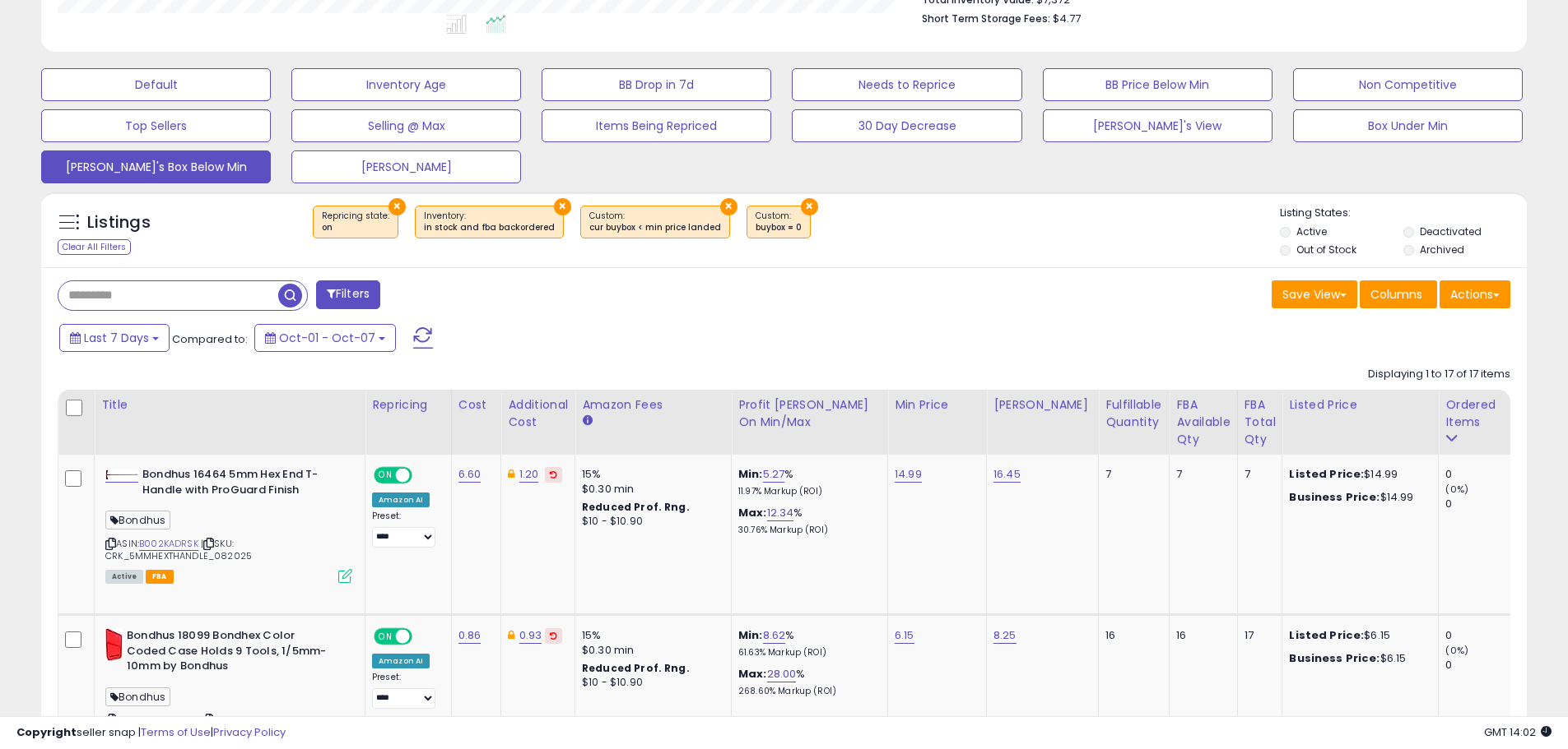
scroll to position [447, 0]
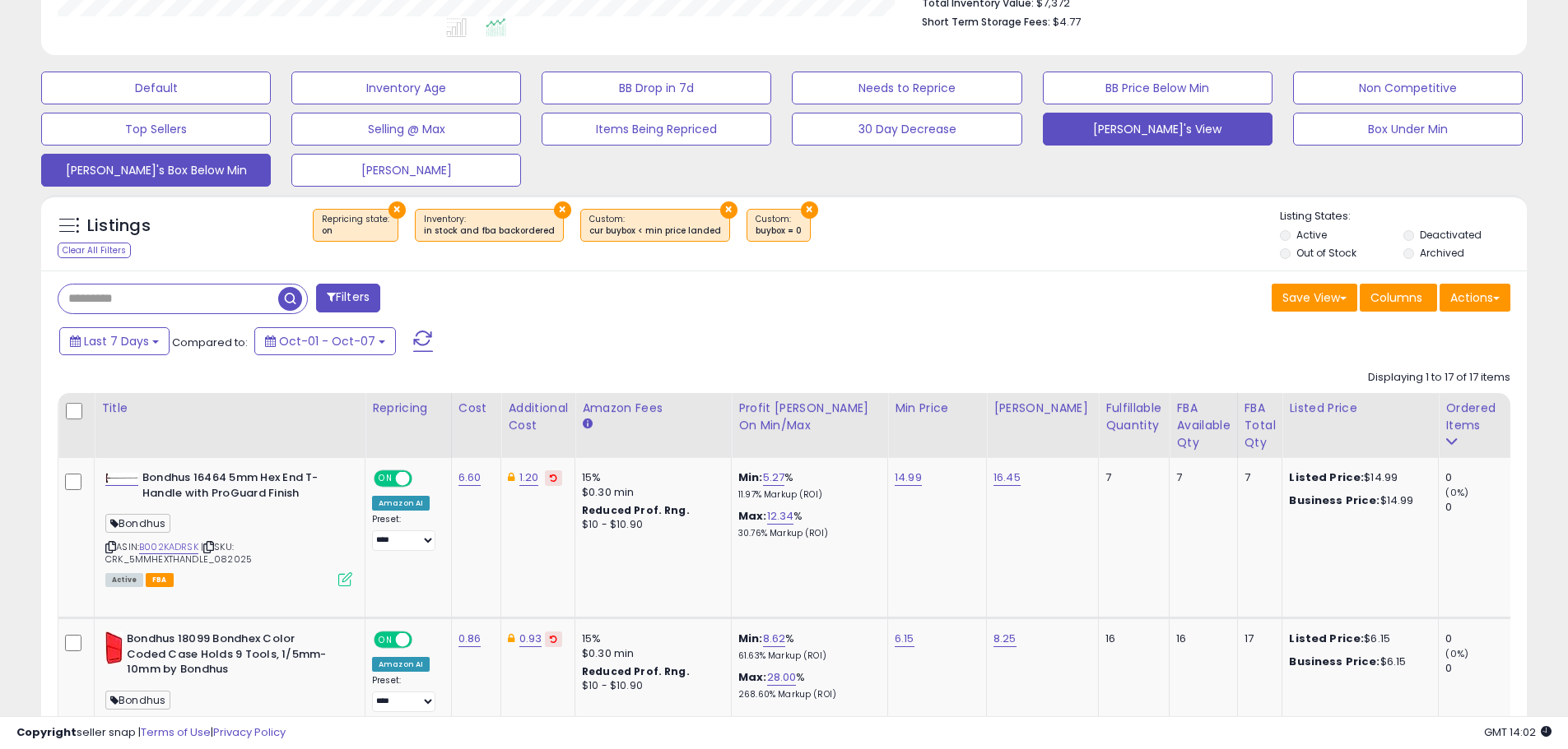
click at [1124, 133] on button "[PERSON_NAME]'s View" at bounding box center [1157, 129] width 230 height 33
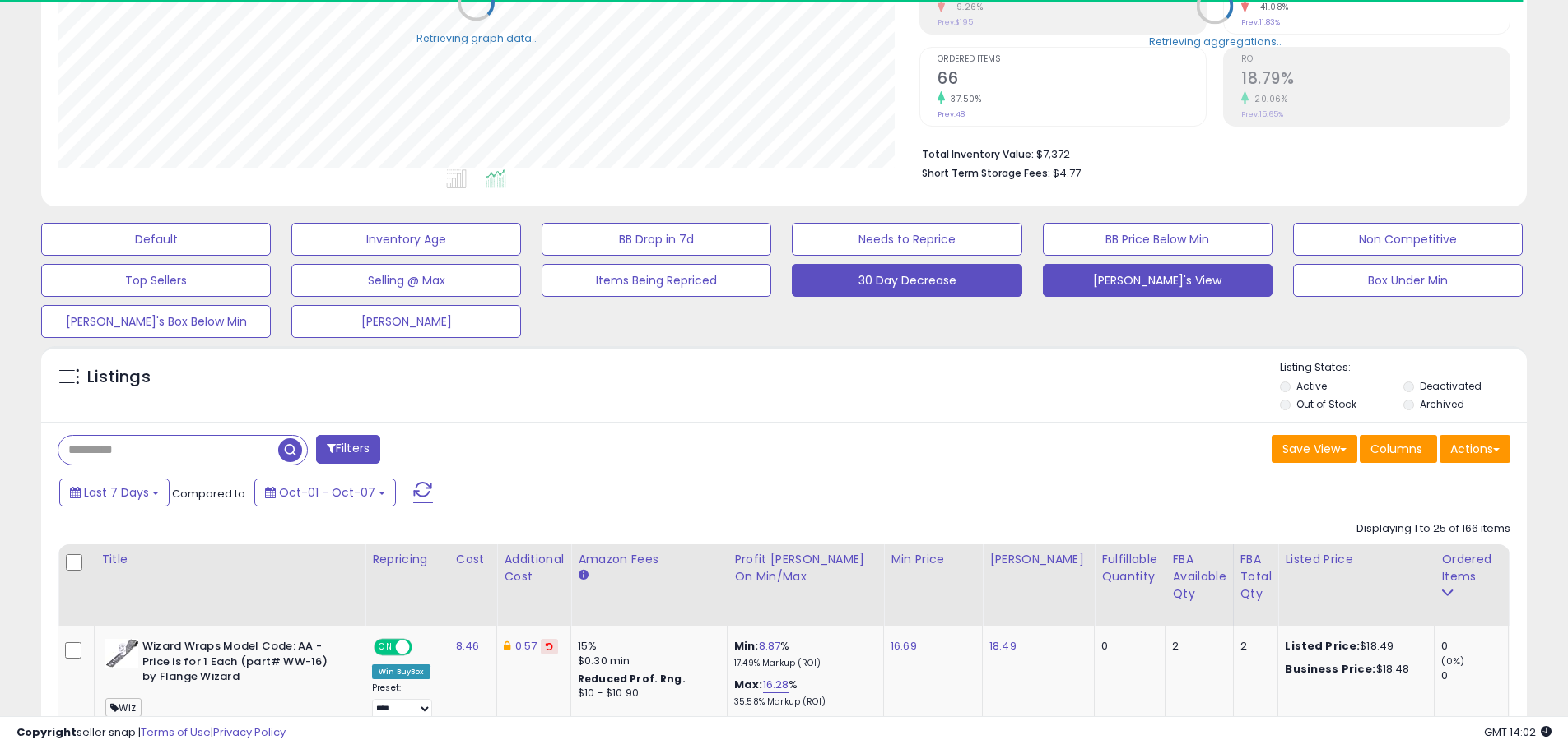
scroll to position [822188, 822138]
click at [133, 445] on input "text" at bounding box center [168, 450] width 219 height 29
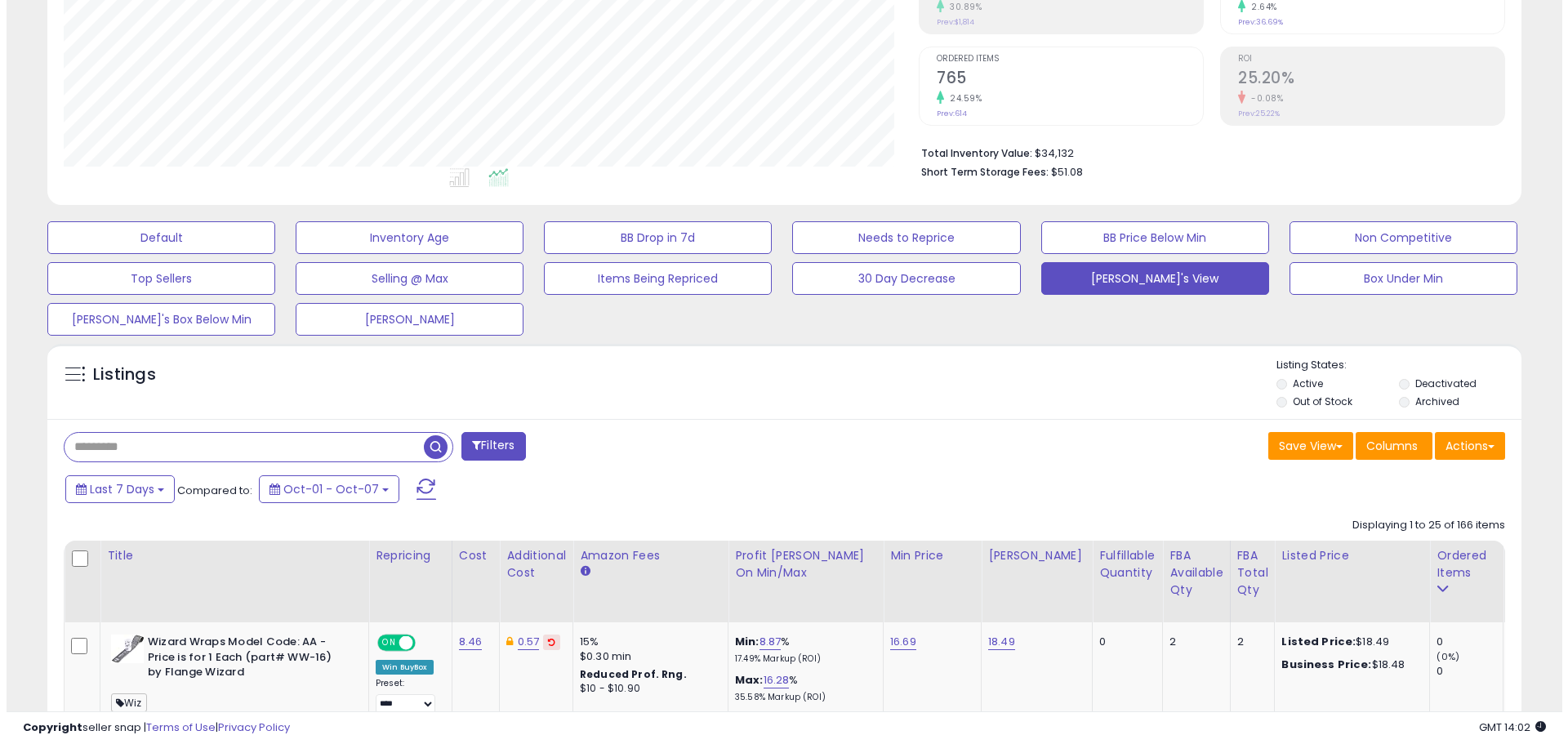
scroll to position [335, 855]
paste input "**********"
type input "**********"
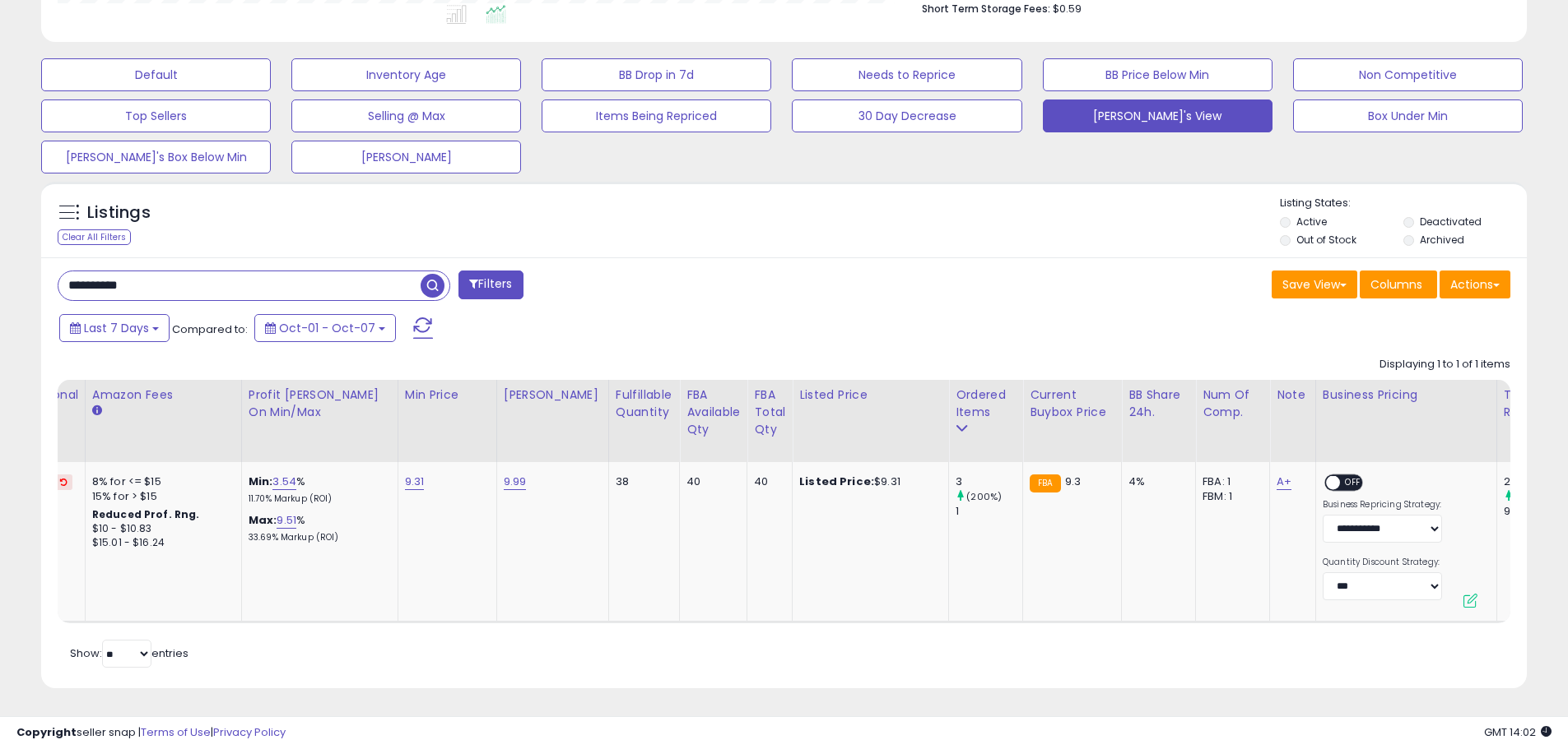
scroll to position [0, 472]
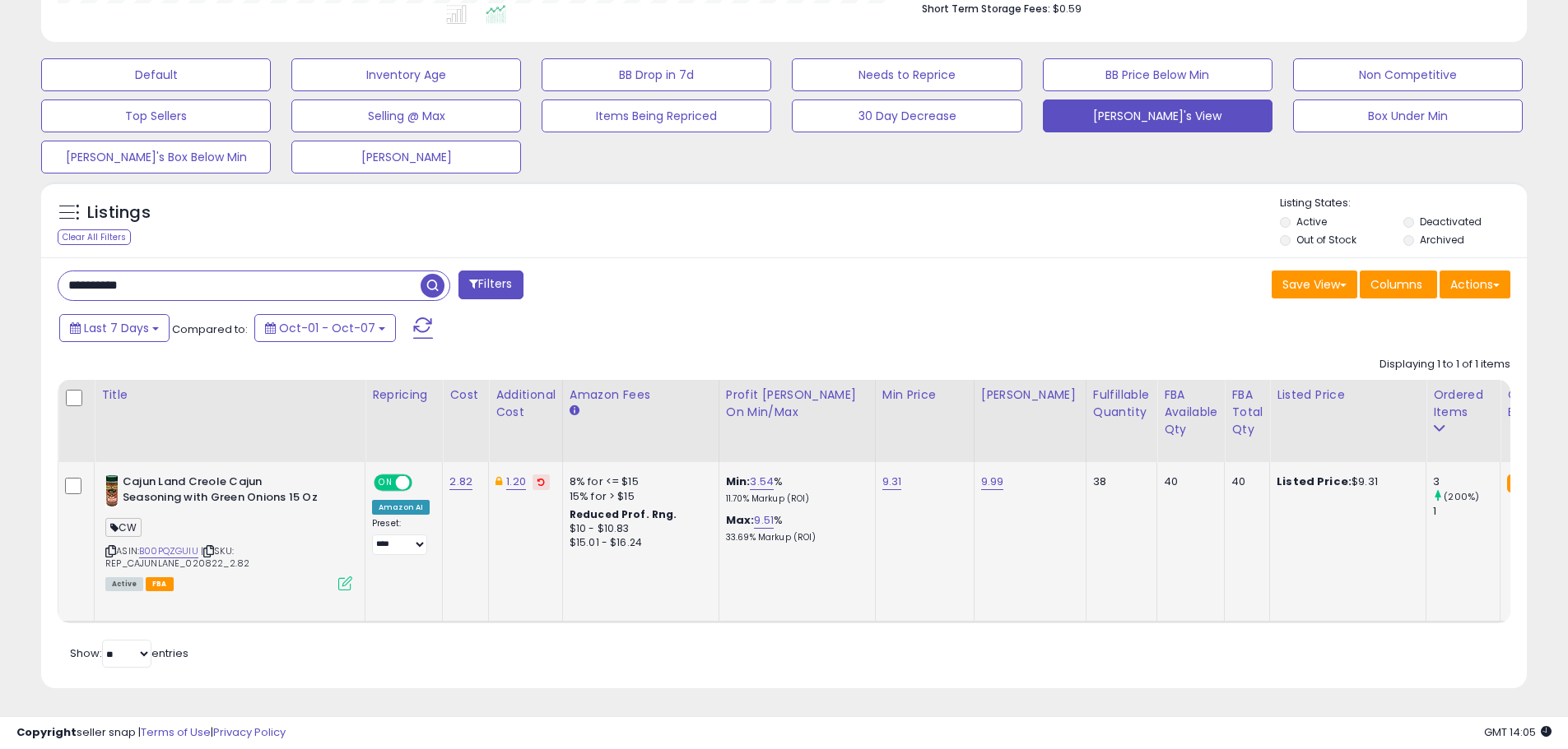
click at [354, 583] on td "Cajun Land Creole Cajun Seasoning with Green Onions 15 Oz CW ASIN: B00PQZGUIU |…" at bounding box center [230, 543] width 271 height 160
click at [346, 579] on icon at bounding box center [345, 583] width 14 height 14
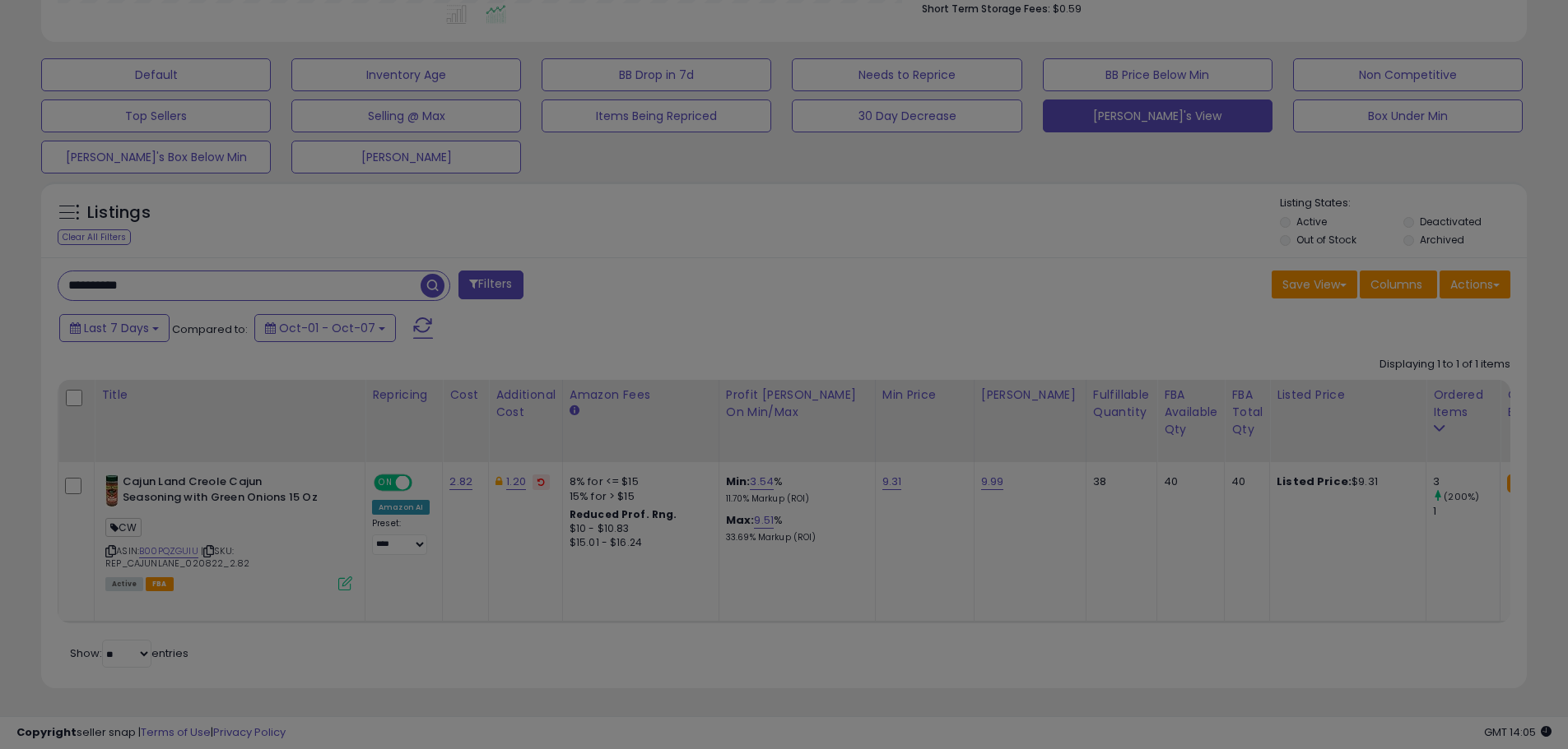
scroll to position [337, 869]
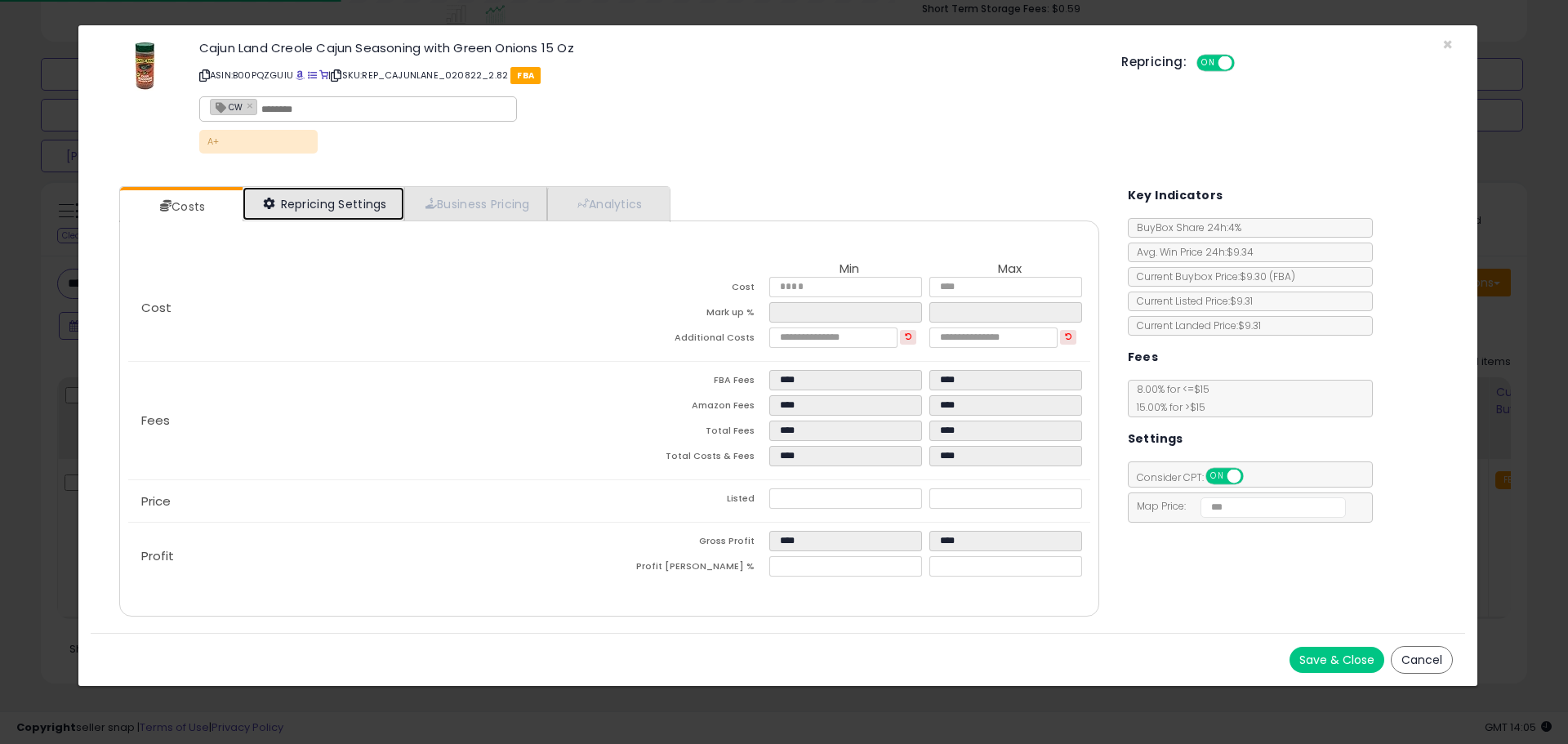
click at [346, 210] on link "Repricing Settings" at bounding box center [323, 203] width 162 height 34
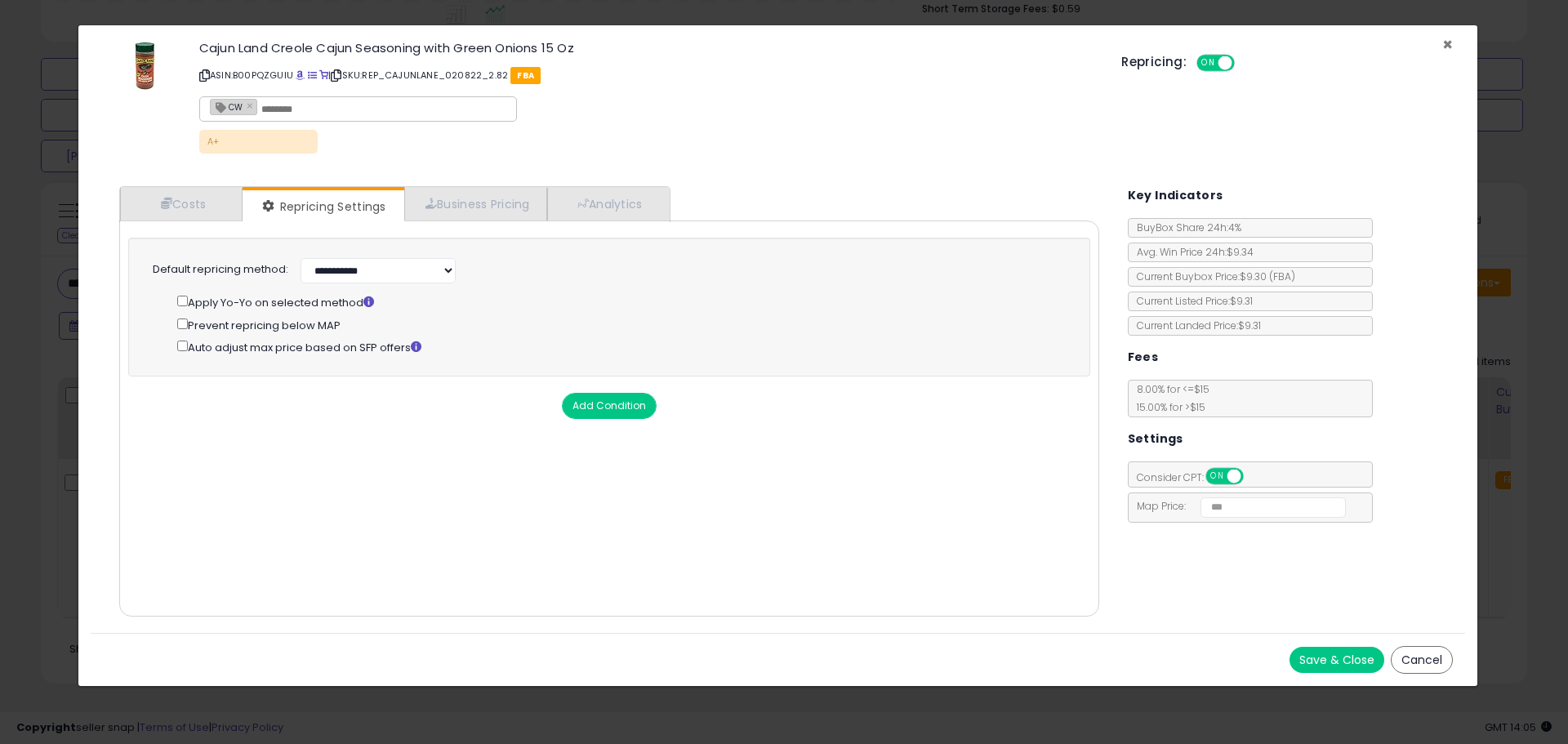
click at [1448, 45] on span "×" at bounding box center [1448, 45] width 11 height 24
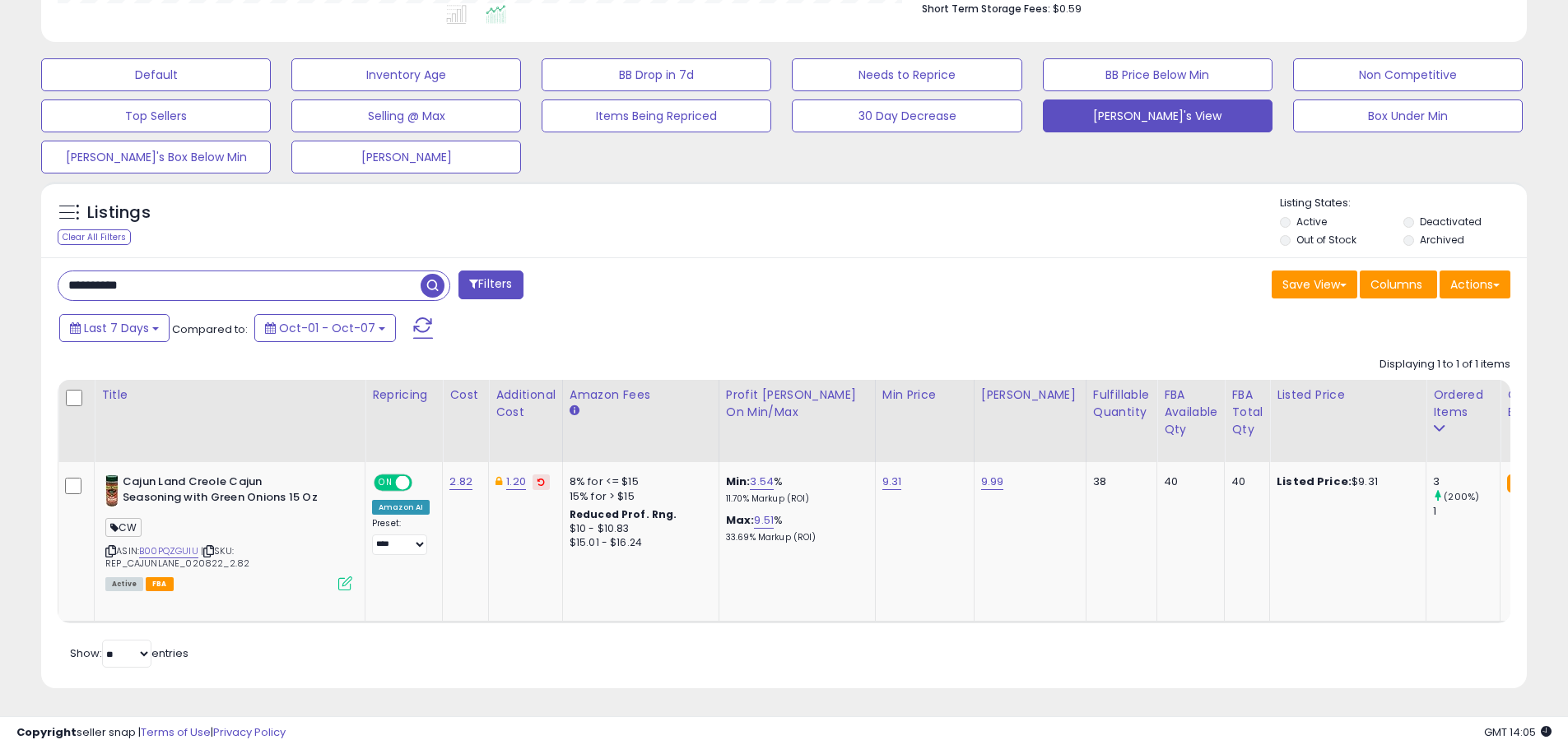
scroll to position [822188, 822138]
